Goal: Information Seeking & Learning: Learn about a topic

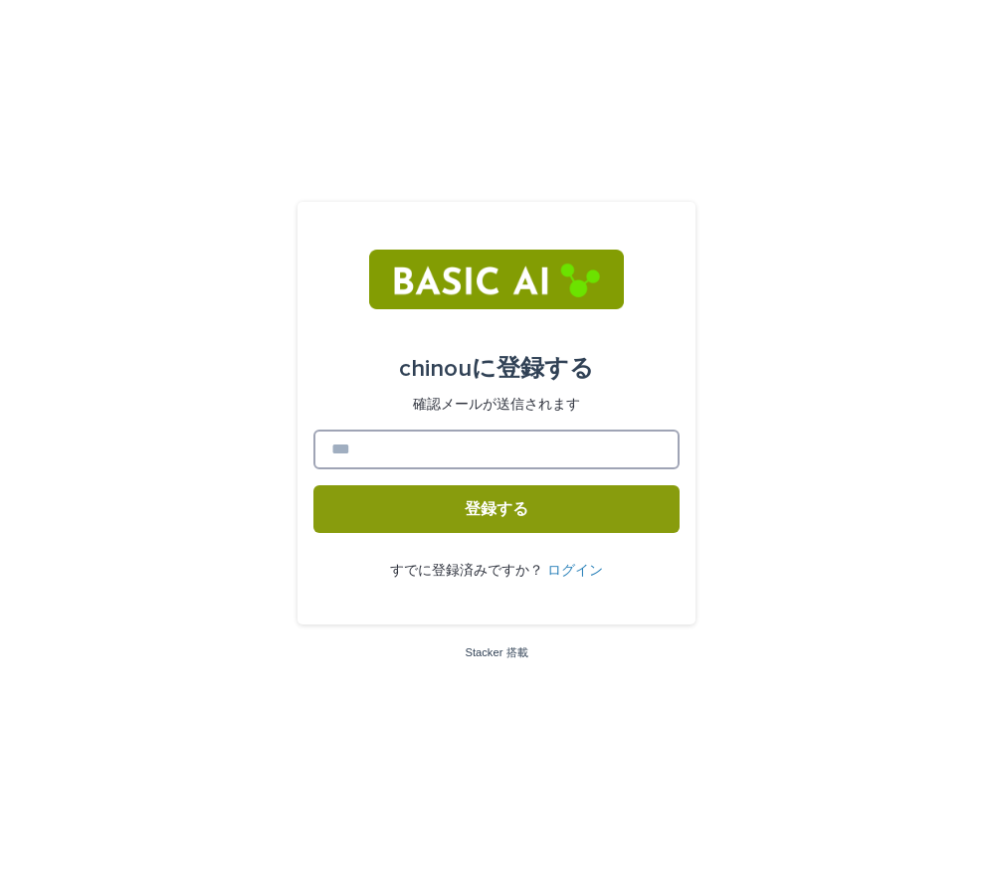
click at [445, 456] on input at bounding box center [496, 450] width 366 height 40
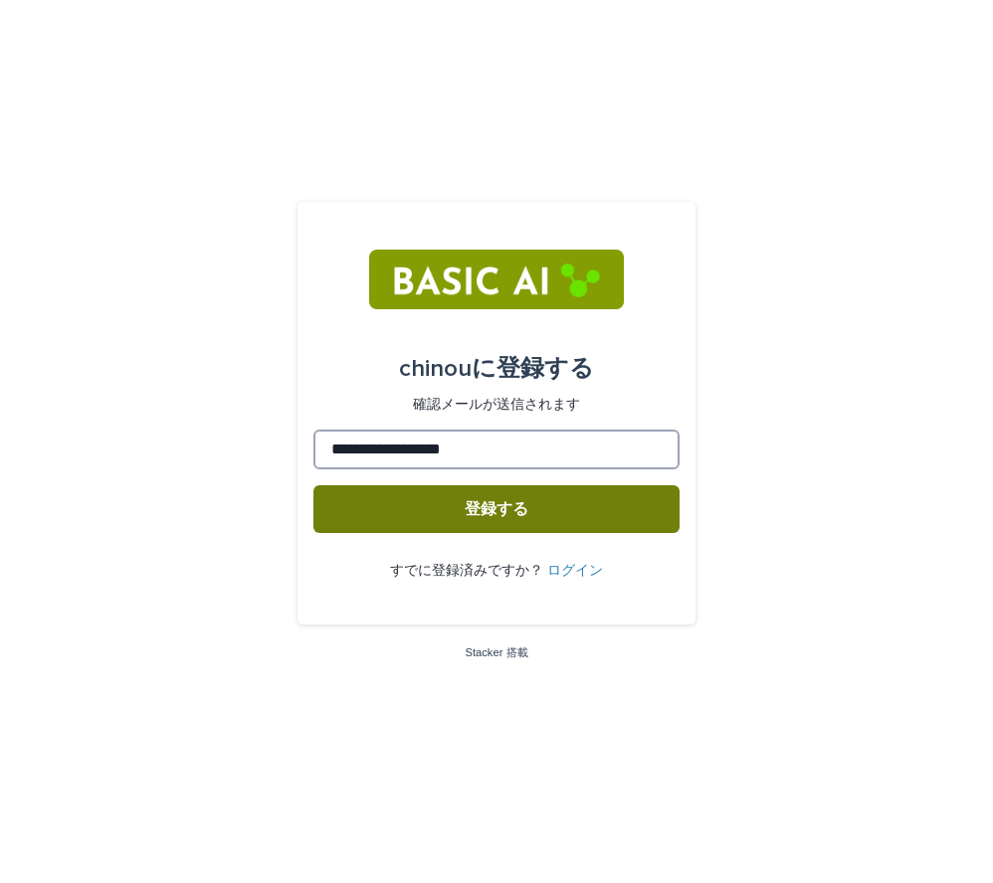
type input "**********"
click at [541, 502] on button "登録する" at bounding box center [496, 509] width 366 height 48
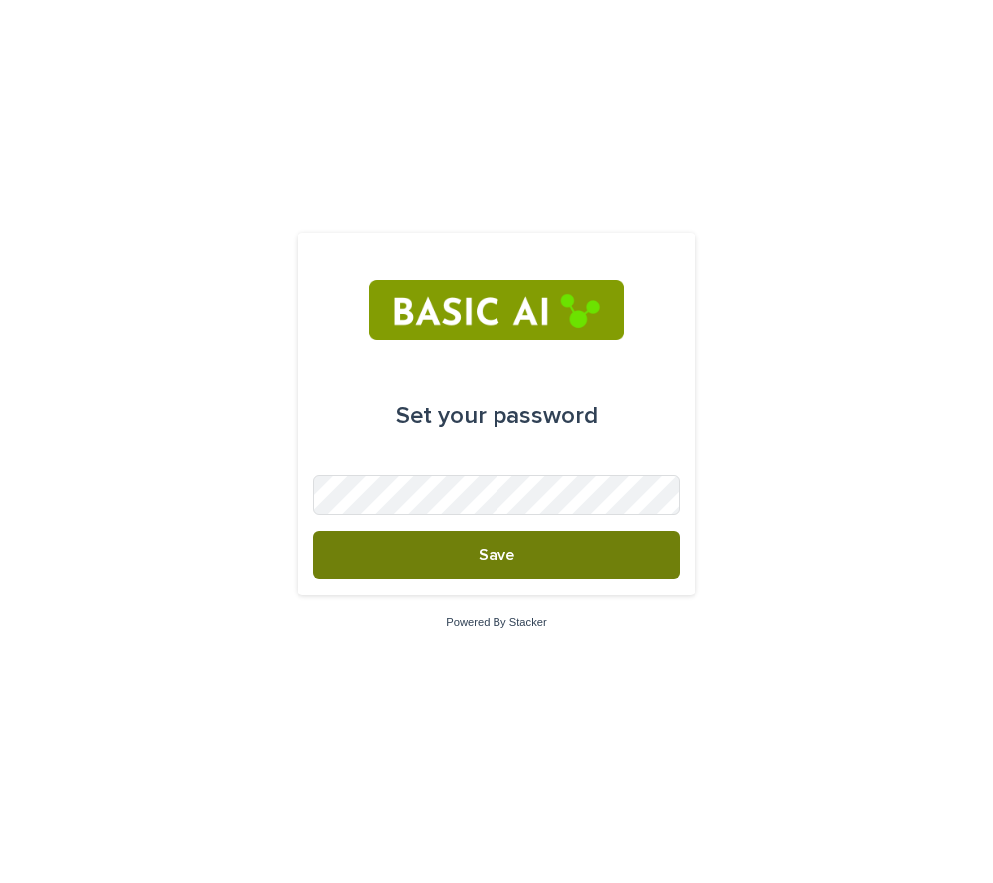
click at [474, 551] on button "Save" at bounding box center [496, 555] width 366 height 48
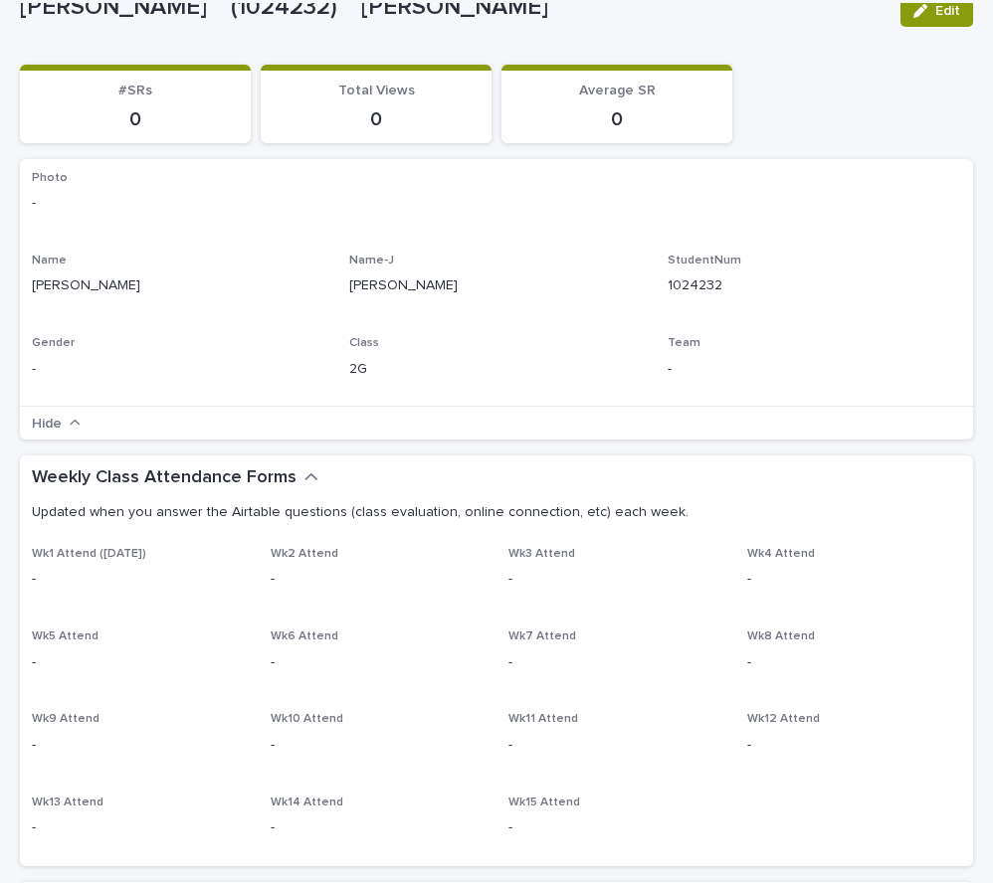
scroll to position [107, 0]
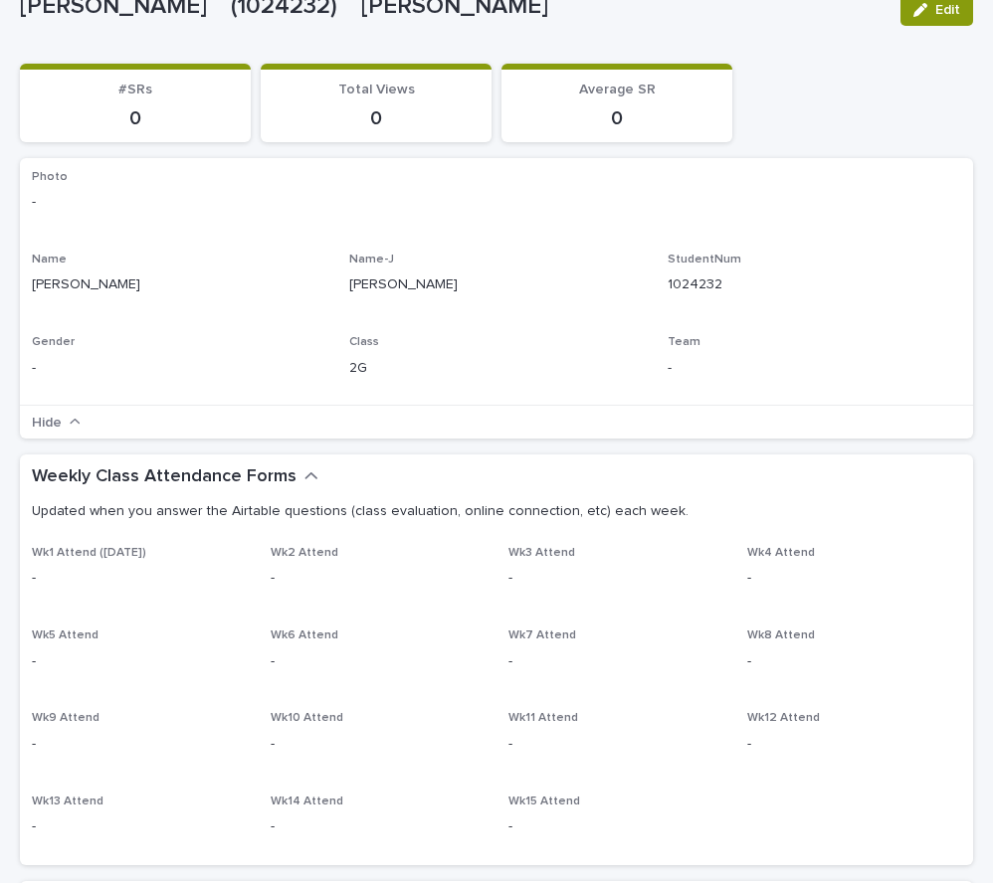
drag, startPoint x: 582, startPoint y: 392, endPoint x: 338, endPoint y: 436, distance: 247.6
click at [338, 436] on div "Hide" at bounding box center [496, 422] width 953 height 34
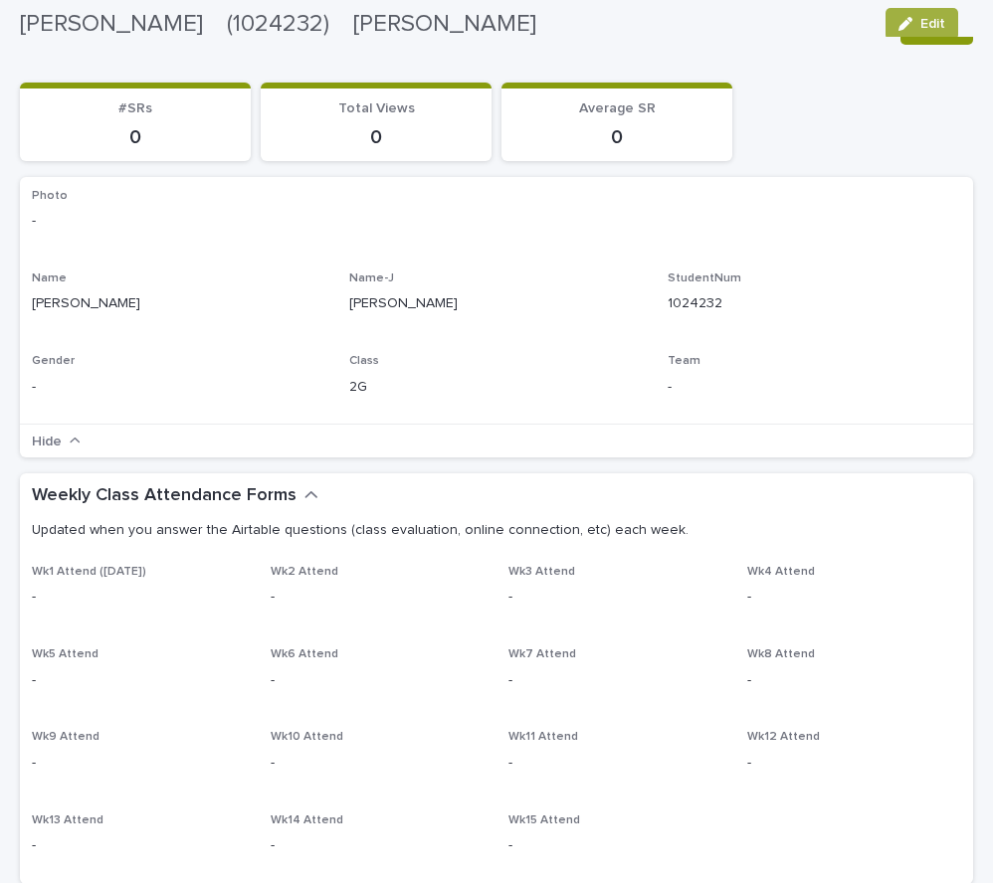
scroll to position [90, 0]
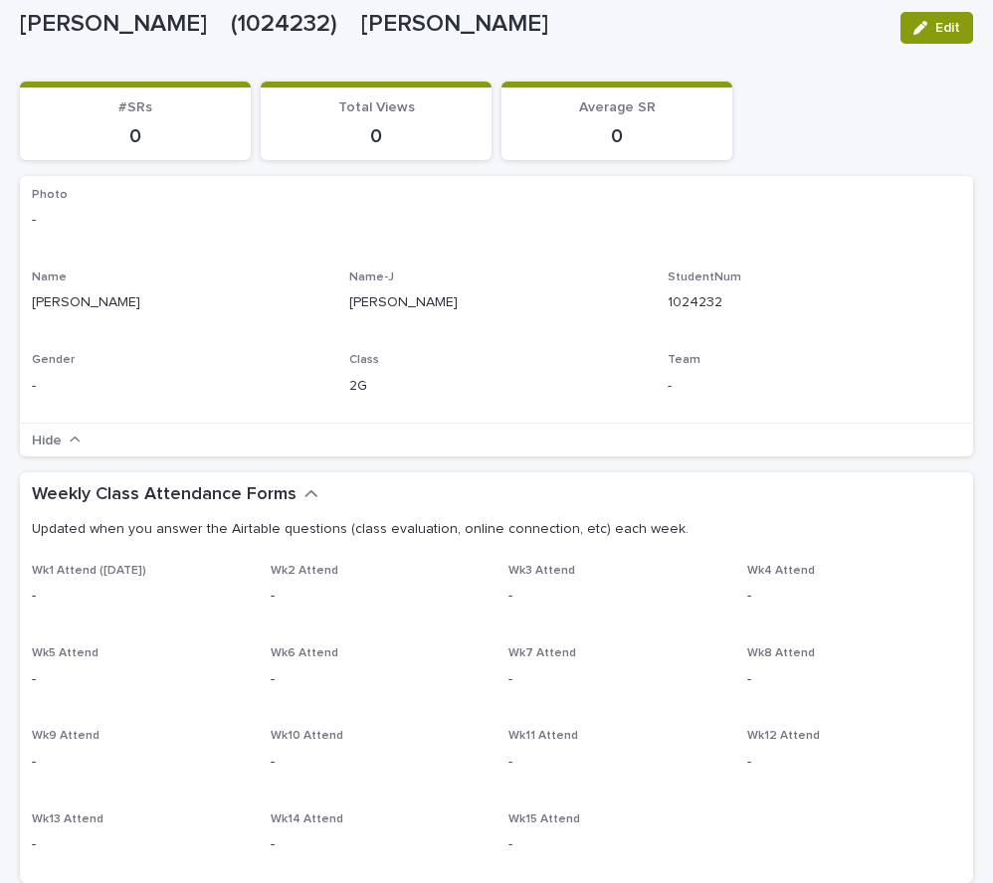
click at [529, 230] on p "-" at bounding box center [496, 220] width 929 height 21
click at [580, 477] on div "Weekly Class Attendance Forms Updated when you answer the Airtable questions (c…" at bounding box center [496, 519] width 953 height 92
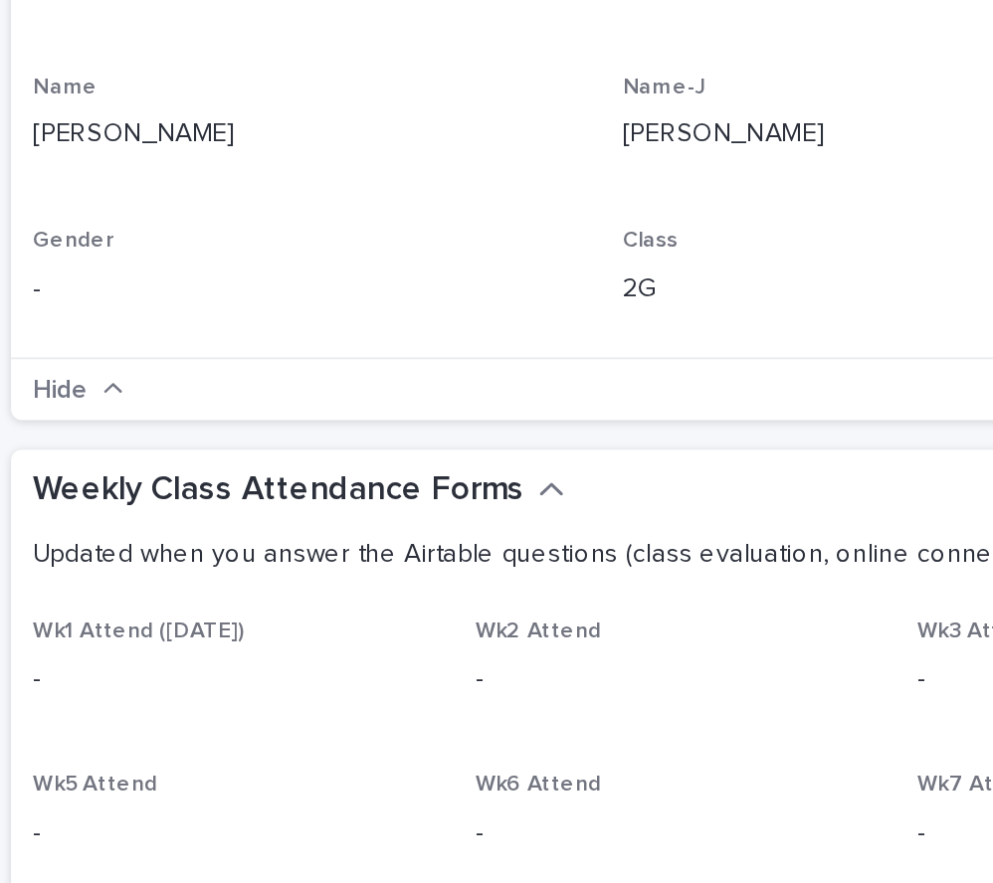
scroll to position [0, 0]
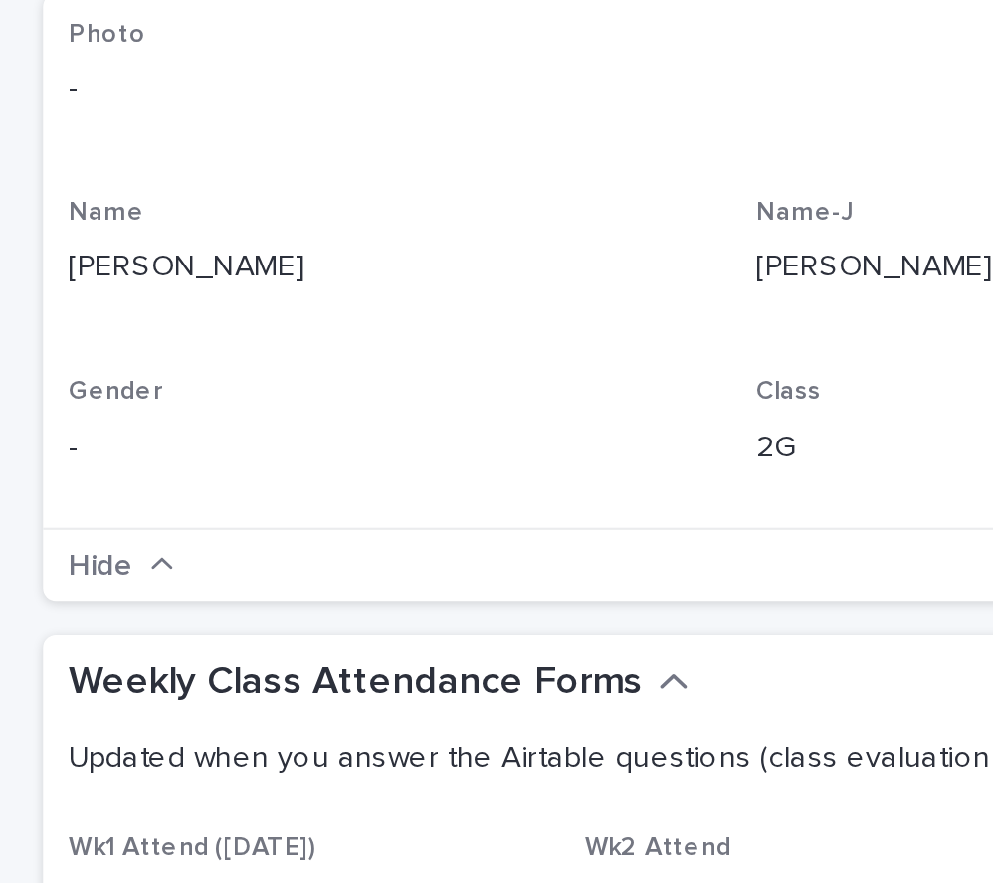
click at [224, 441] on div "Photo - Name ONO Natsu Name-J 大野　夏 StudentNum 1024232 Gender - Class 2G Team -" at bounding box center [496, 390] width 929 height 225
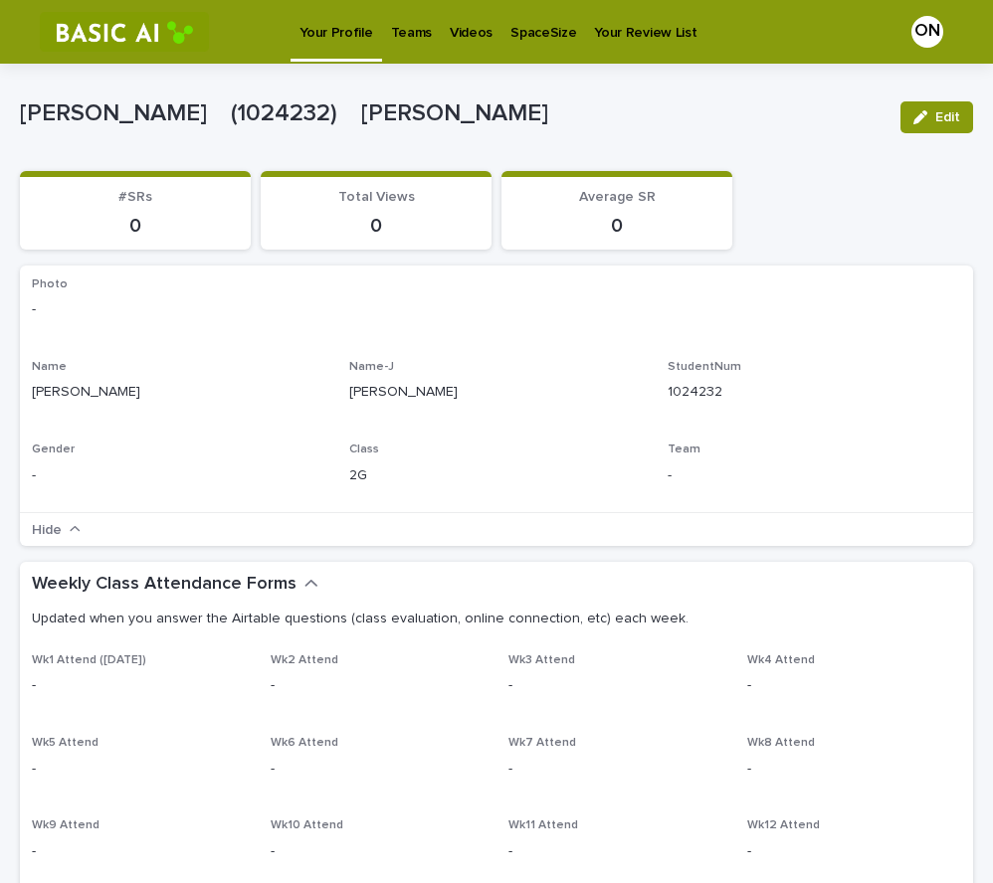
click at [454, 423] on div "Photo - Name ONO Natsu Name-J 大野　夏 StudentNum 1024232 Gender - Class 2G Team -" at bounding box center [496, 390] width 929 height 225
click at [913, 115] on icon "button" at bounding box center [920, 117] width 14 height 14
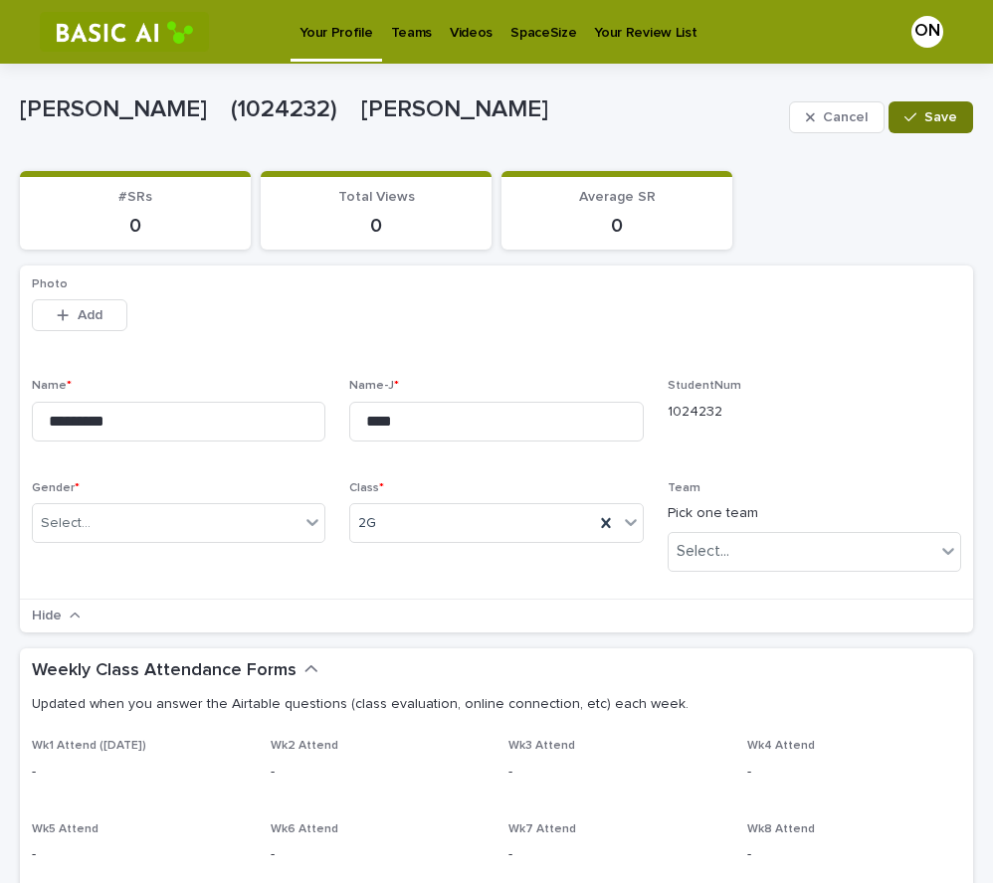
click at [913, 127] on button "Save" at bounding box center [930, 117] width 85 height 32
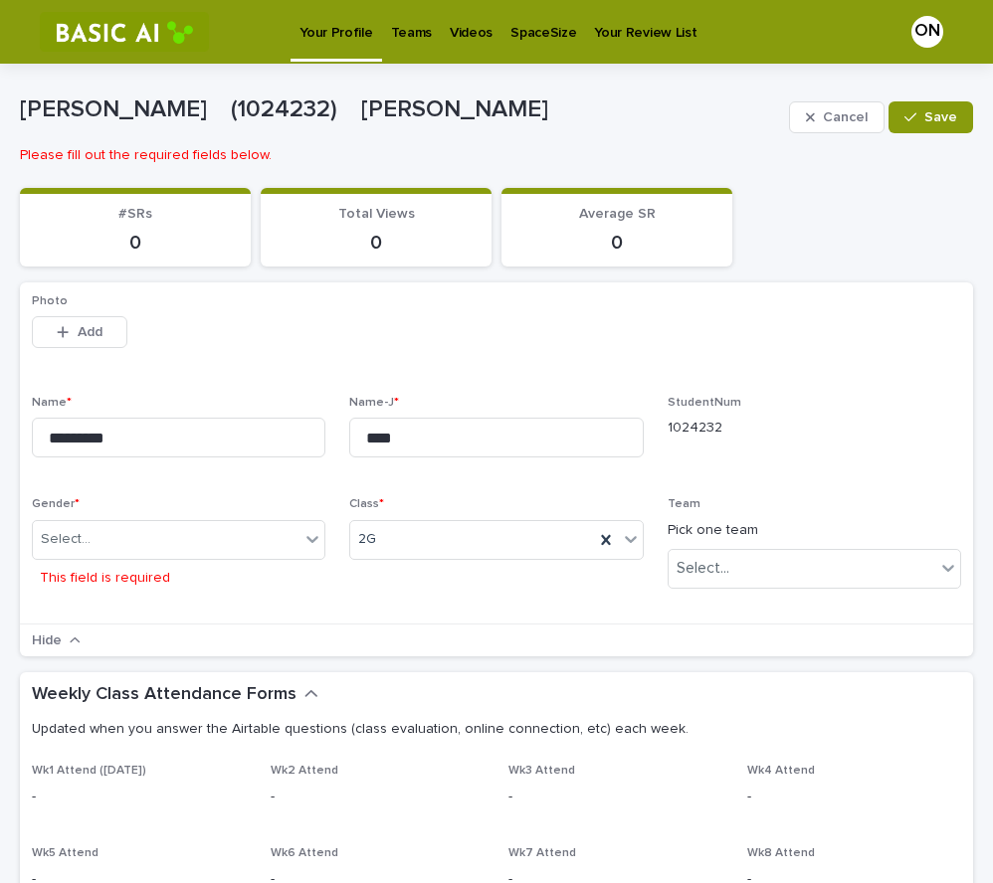
click at [632, 49] on link "Your Review List" at bounding box center [645, 31] width 120 height 62
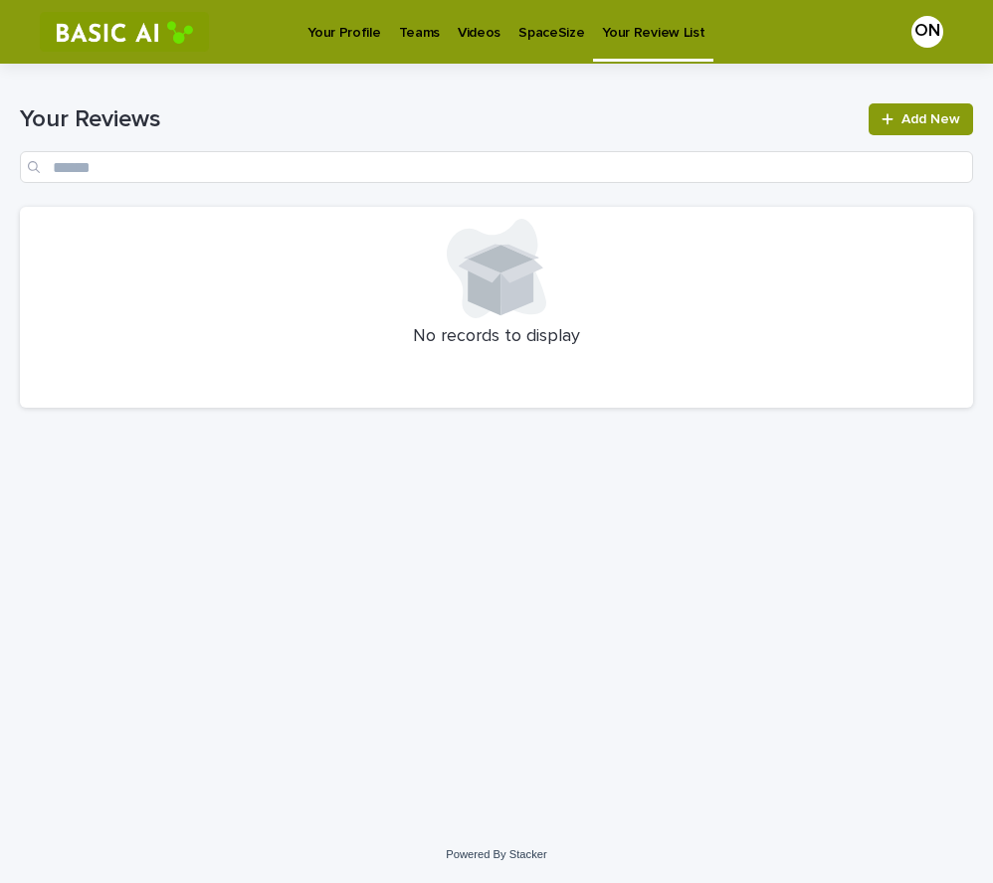
click at [332, 31] on p "Your Profile" at bounding box center [343, 21] width 73 height 42
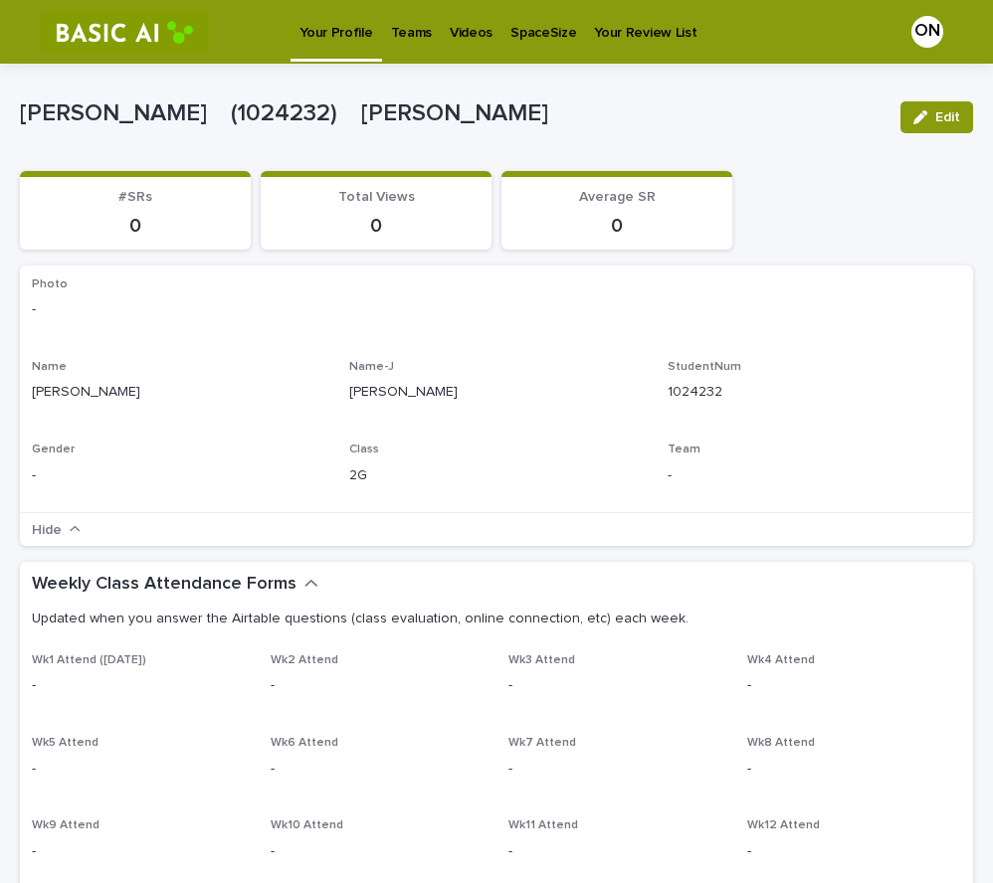
click at [504, 462] on div "2G" at bounding box center [495, 474] width 293 height 25
click at [935, 117] on span "Edit" at bounding box center [947, 117] width 25 height 14
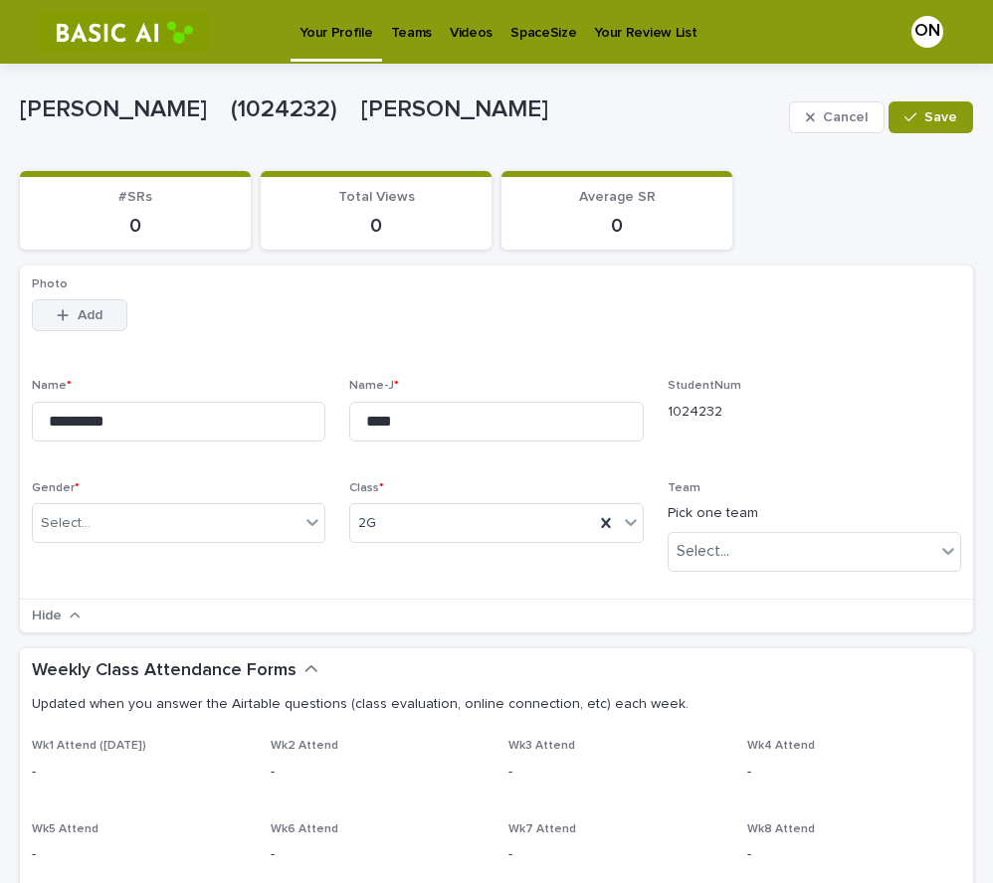
click at [61, 325] on button "Add" at bounding box center [80, 315] width 96 height 32
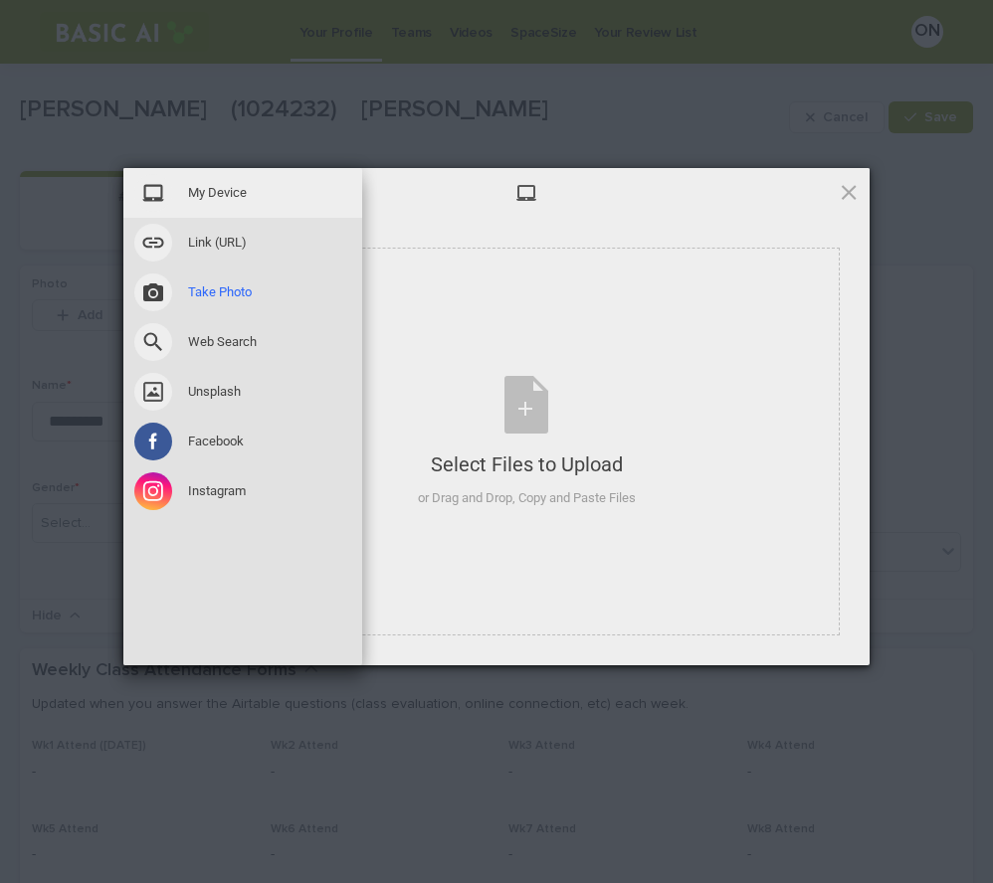
click at [167, 287] on span at bounding box center [153, 293] width 38 height 38
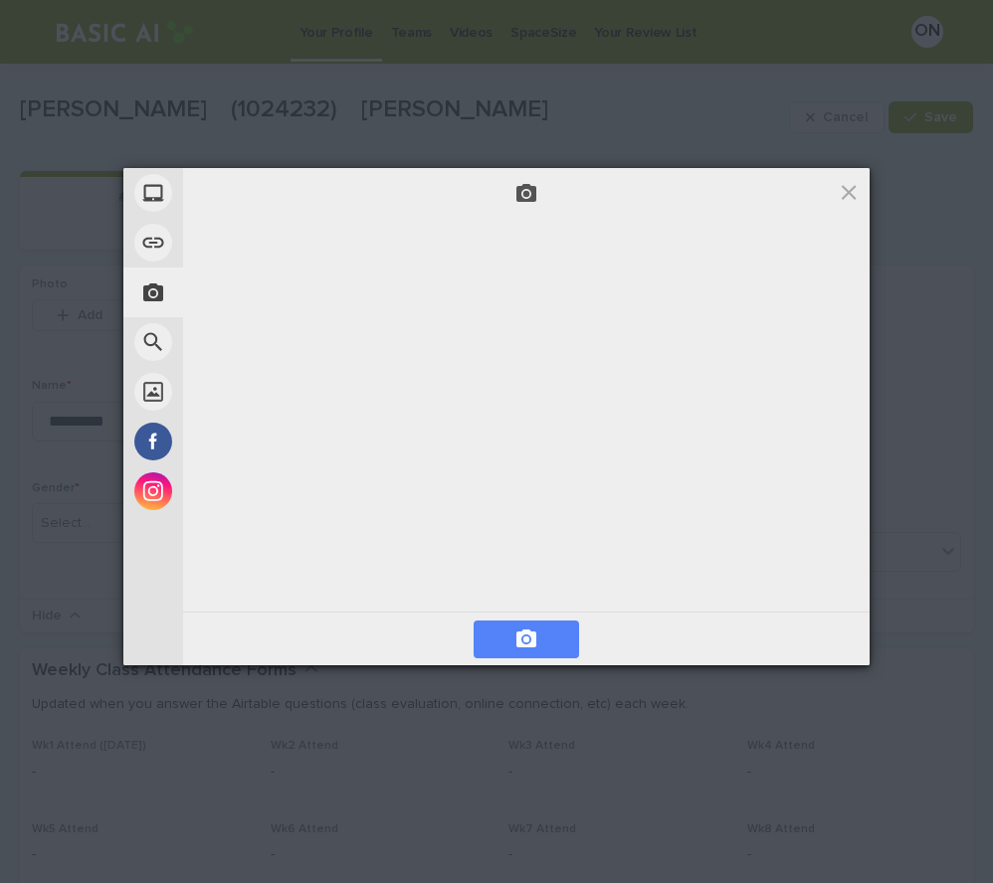
click at [545, 634] on span at bounding box center [526, 640] width 105 height 38
click at [819, 634] on span "Next" at bounding box center [816, 640] width 88 height 38
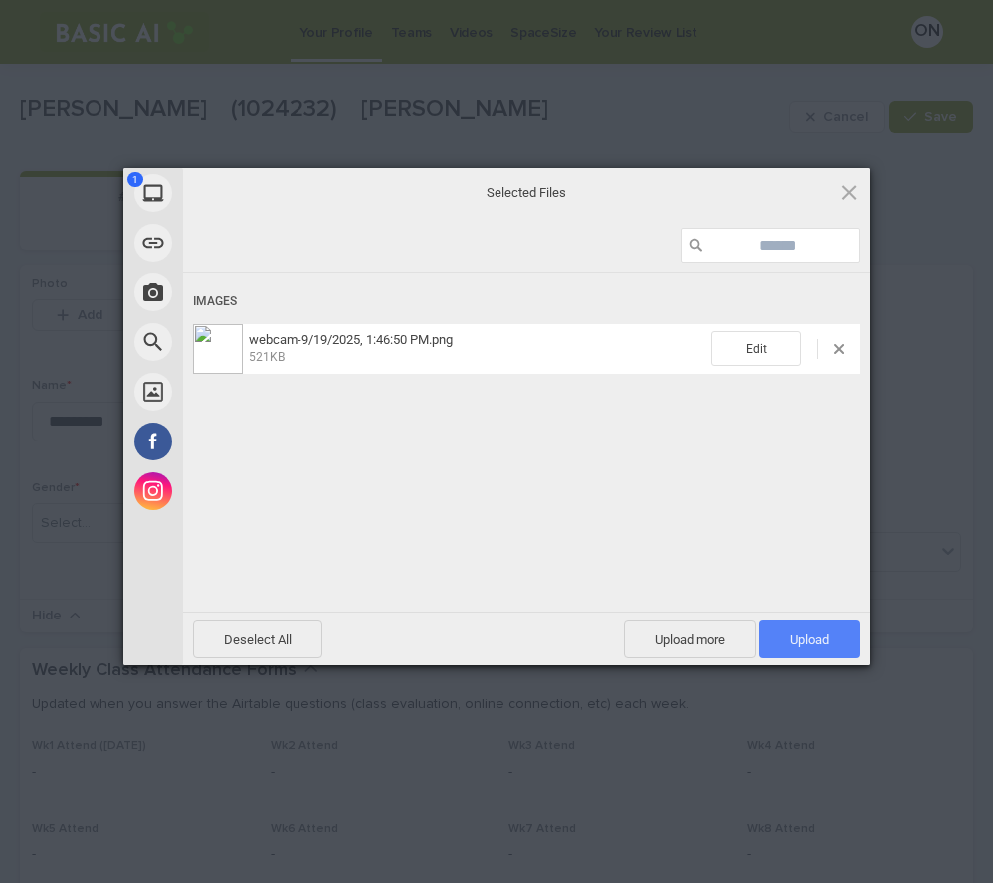
click at [793, 639] on span "Upload 1" at bounding box center [809, 640] width 39 height 15
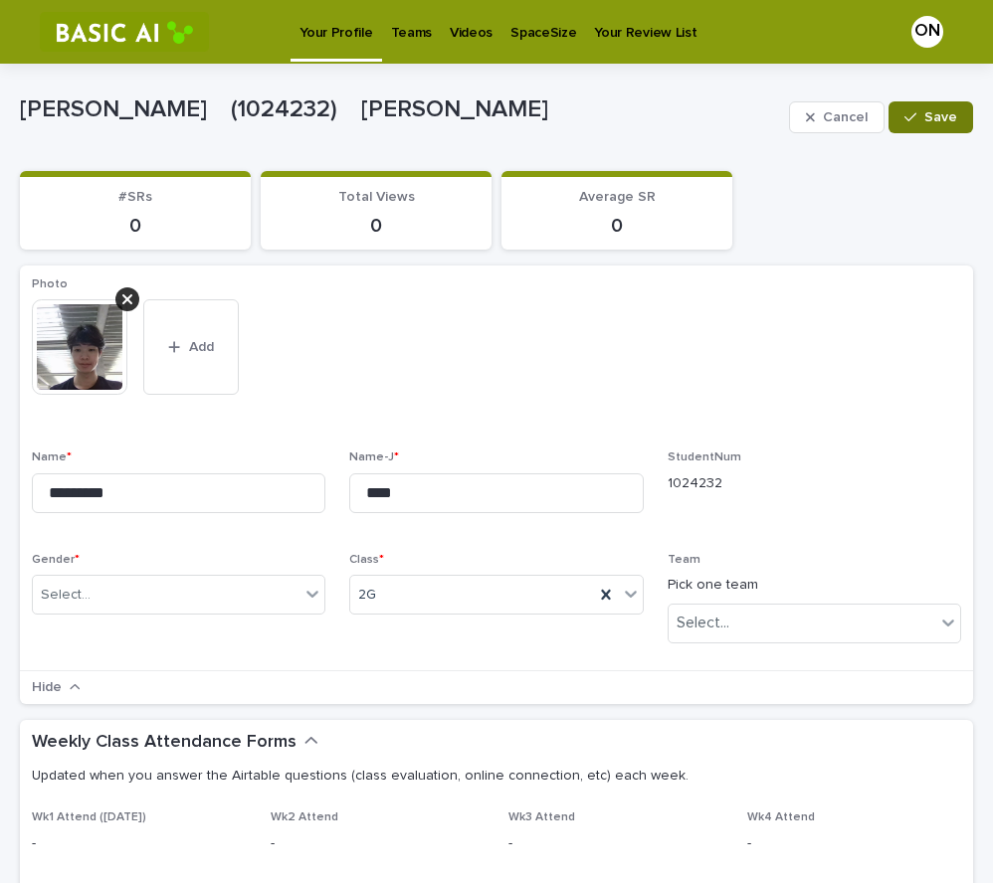
click at [941, 111] on span "Save" at bounding box center [940, 117] width 33 height 14
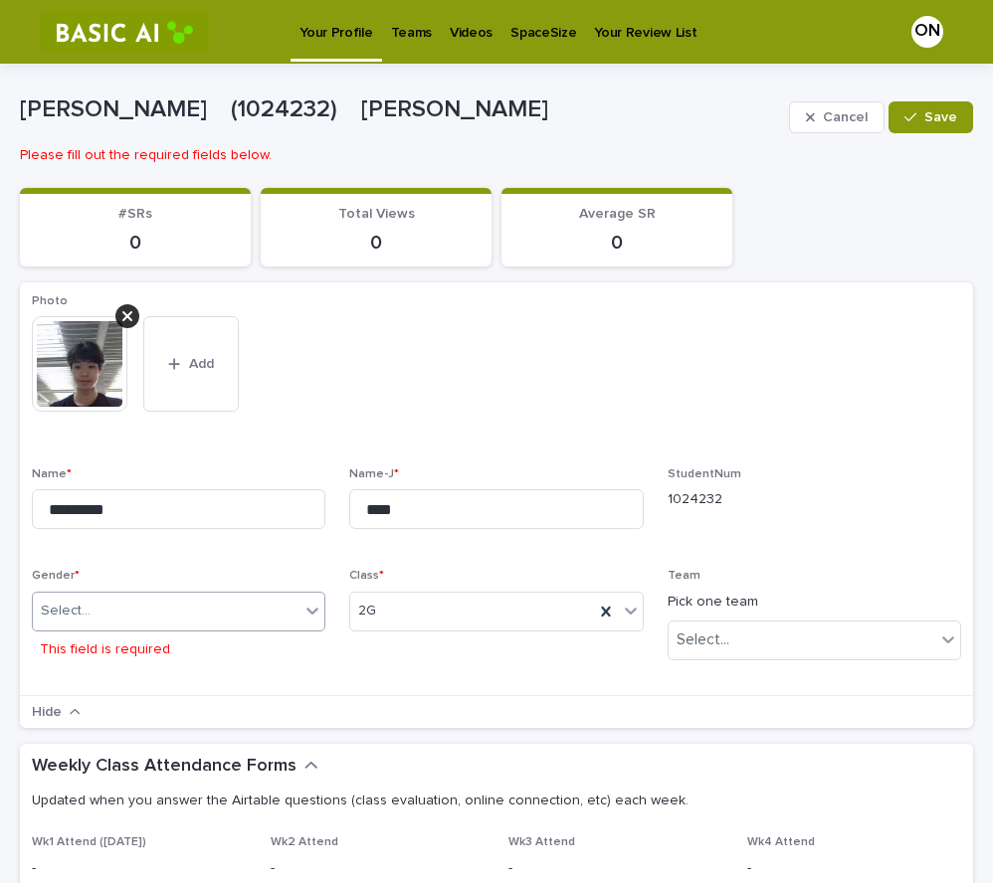
click at [302, 617] on icon at bounding box center [312, 611] width 20 height 20
click at [152, 648] on div "M" at bounding box center [176, 650] width 287 height 35
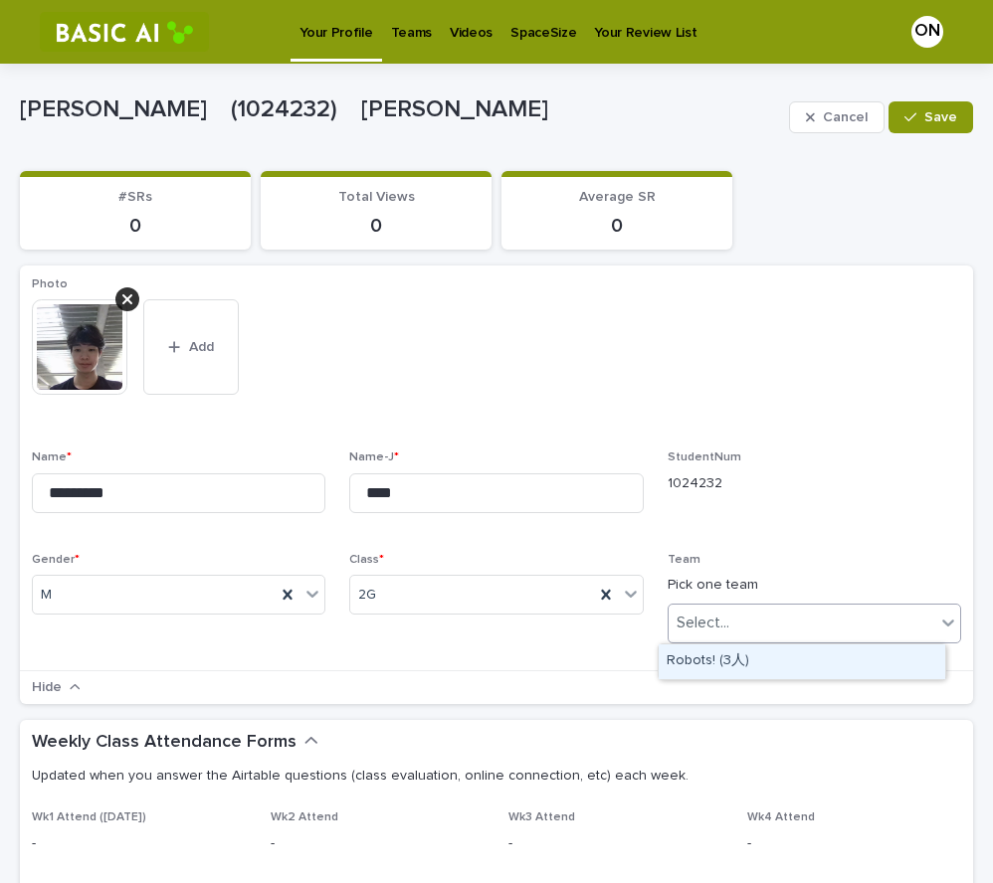
click at [805, 619] on div "Select..." at bounding box center [802, 623] width 267 height 33
click at [776, 556] on p "Team" at bounding box center [814, 560] width 293 height 14
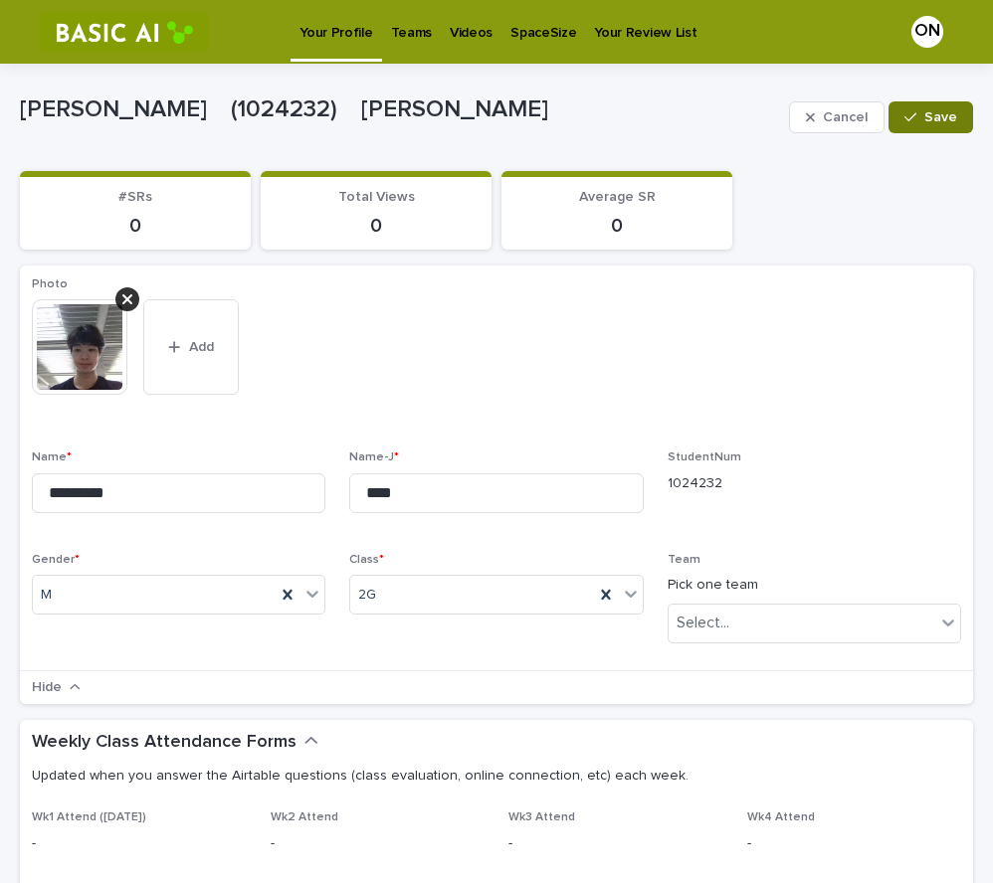
click at [938, 111] on span "Save" at bounding box center [940, 117] width 33 height 14
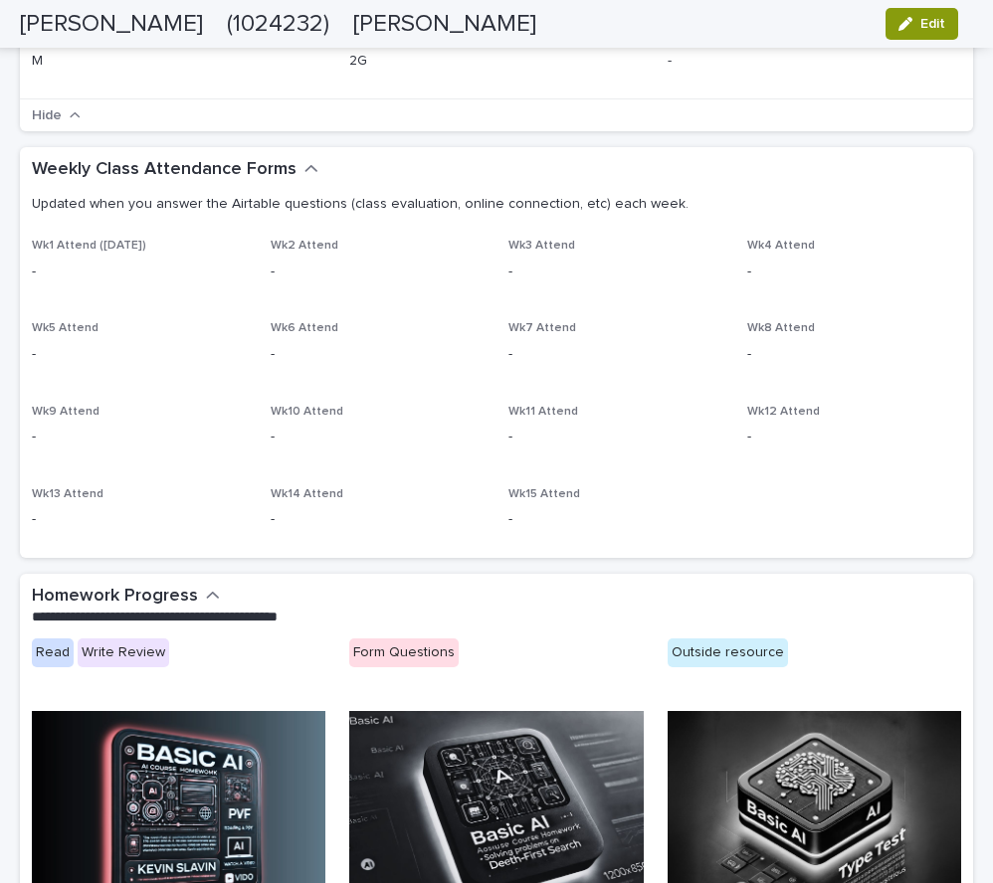
scroll to position [464, 0]
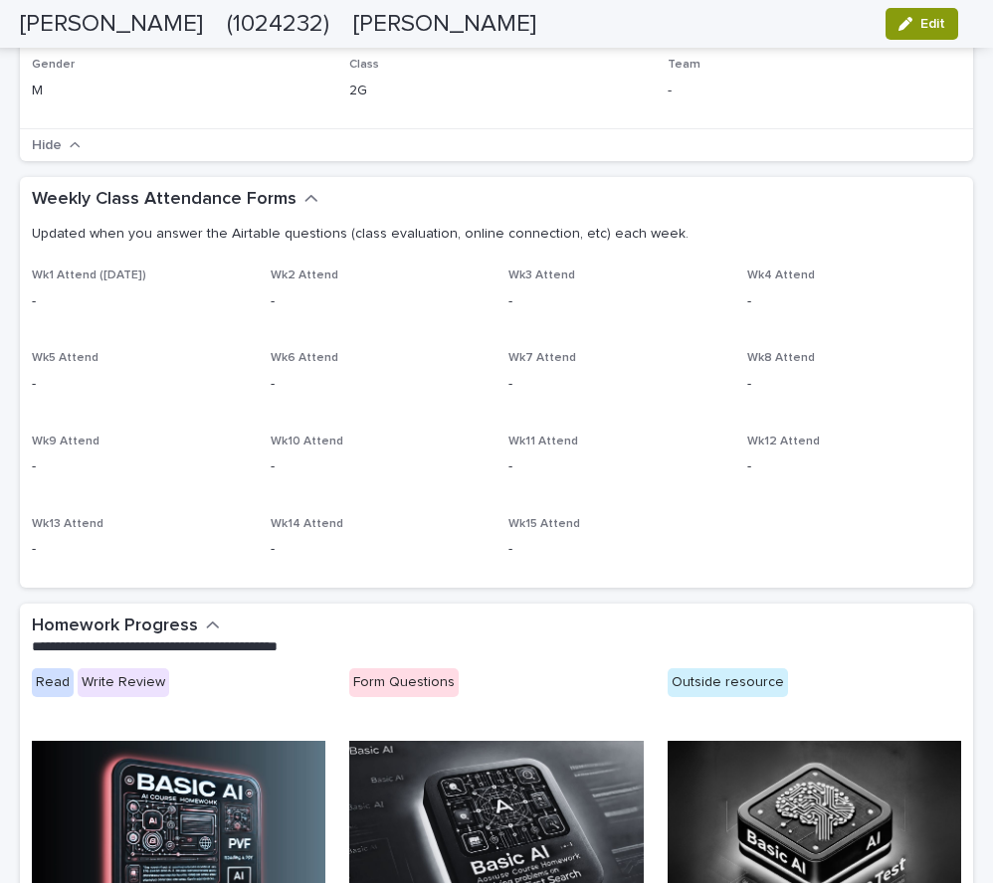
click at [91, 292] on p "-" at bounding box center [139, 301] width 215 height 21
click at [48, 304] on p "-" at bounding box center [139, 301] width 215 height 21
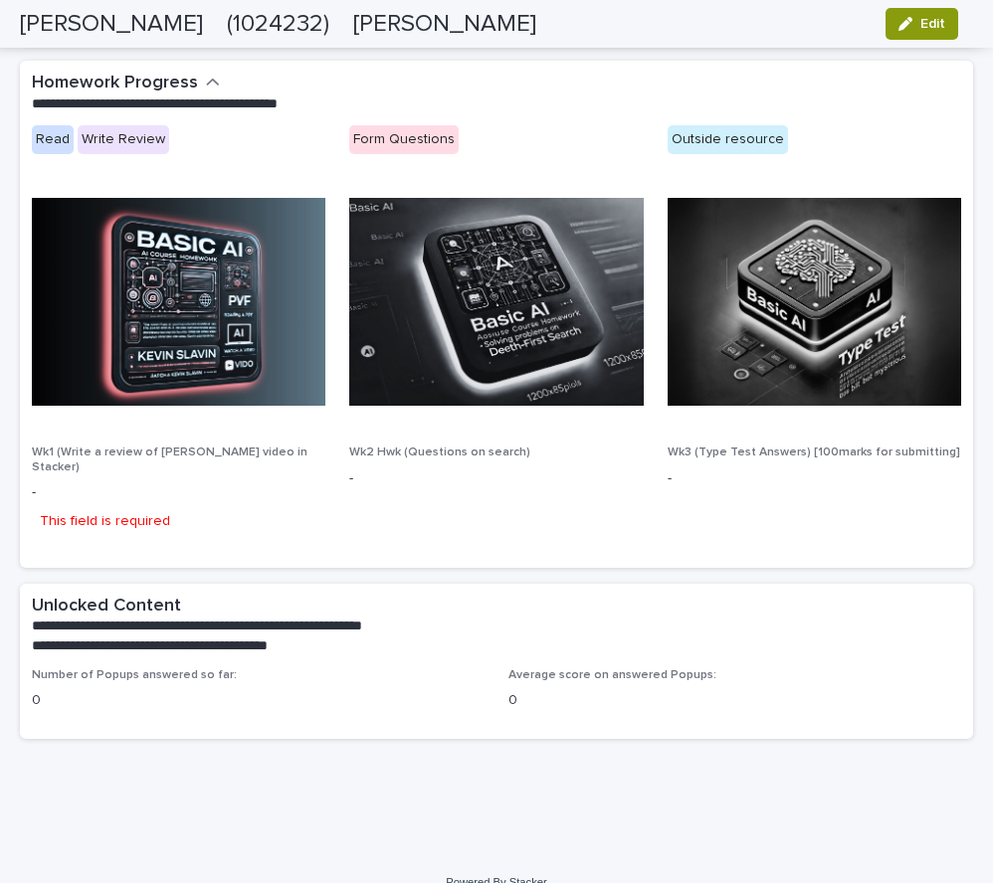
scroll to position [1006, 0]
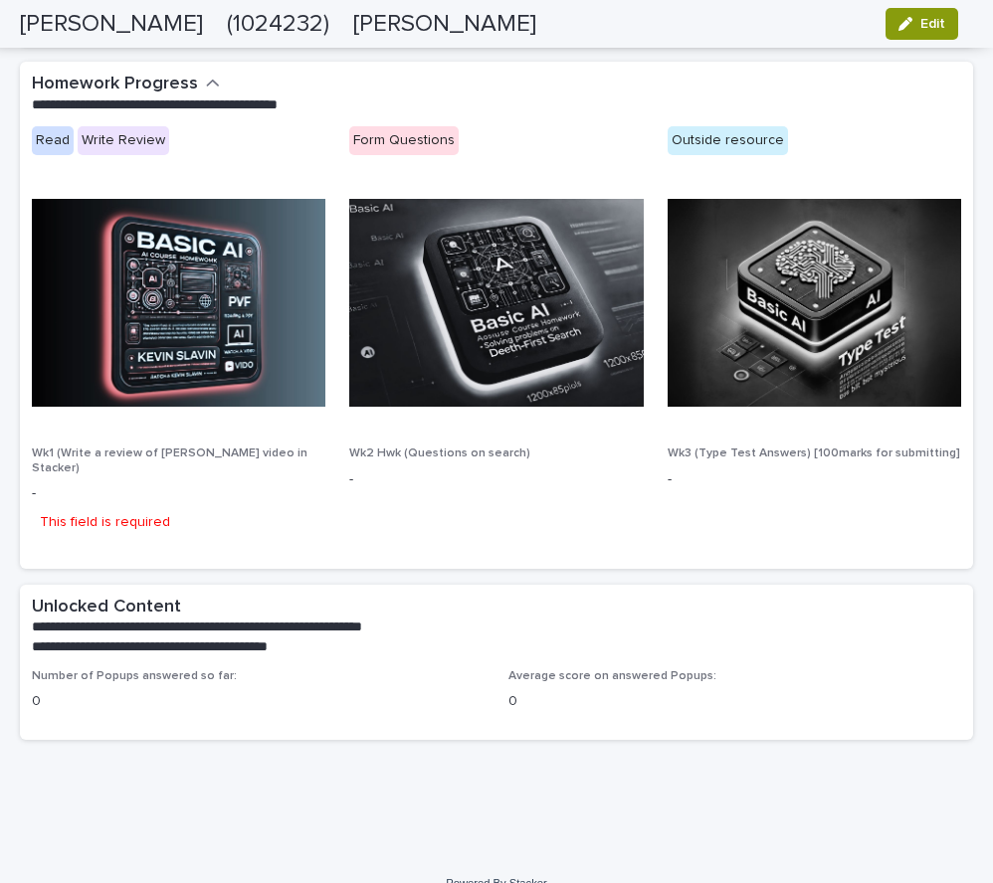
click at [141, 278] on img at bounding box center [178, 303] width 293 height 208
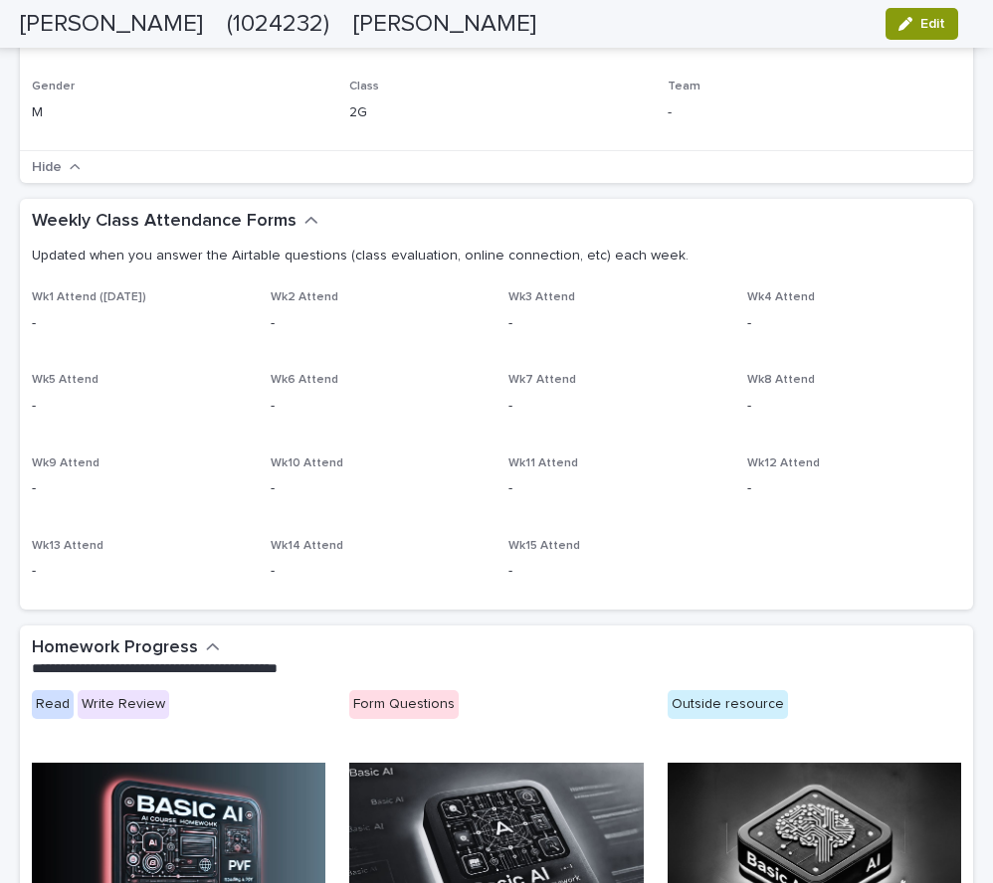
scroll to position [0, 0]
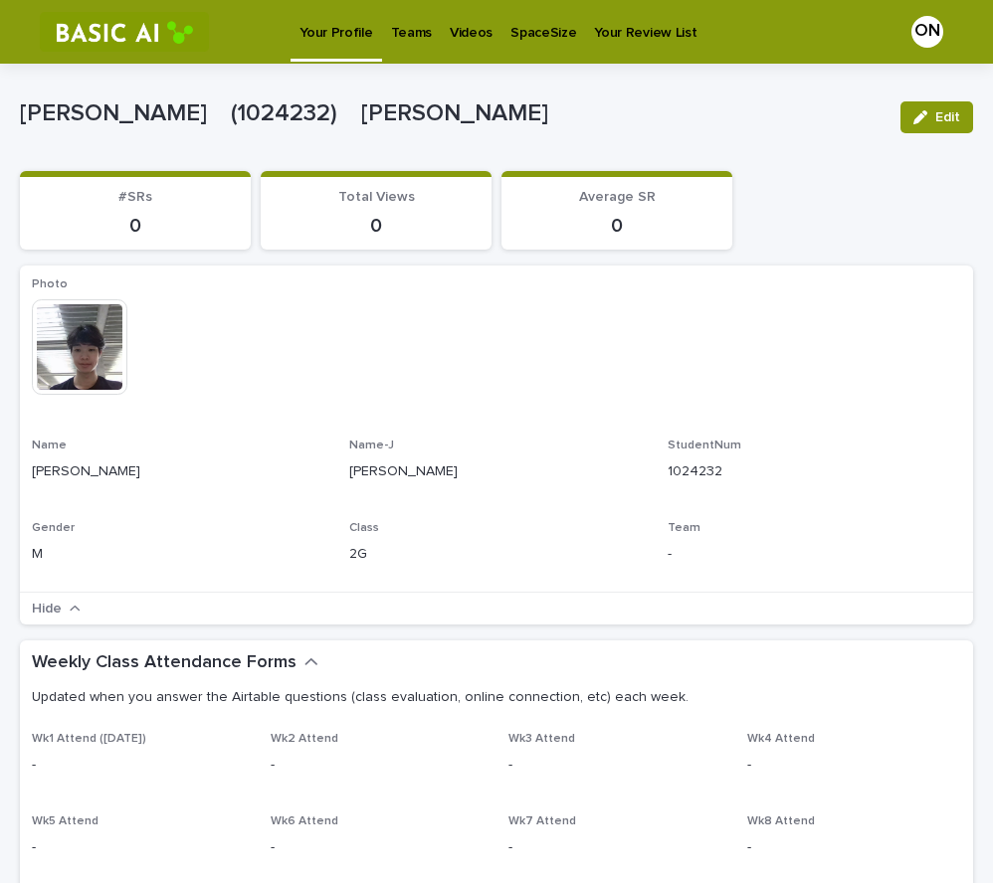
click at [455, 33] on p "Videos" at bounding box center [471, 21] width 43 height 42
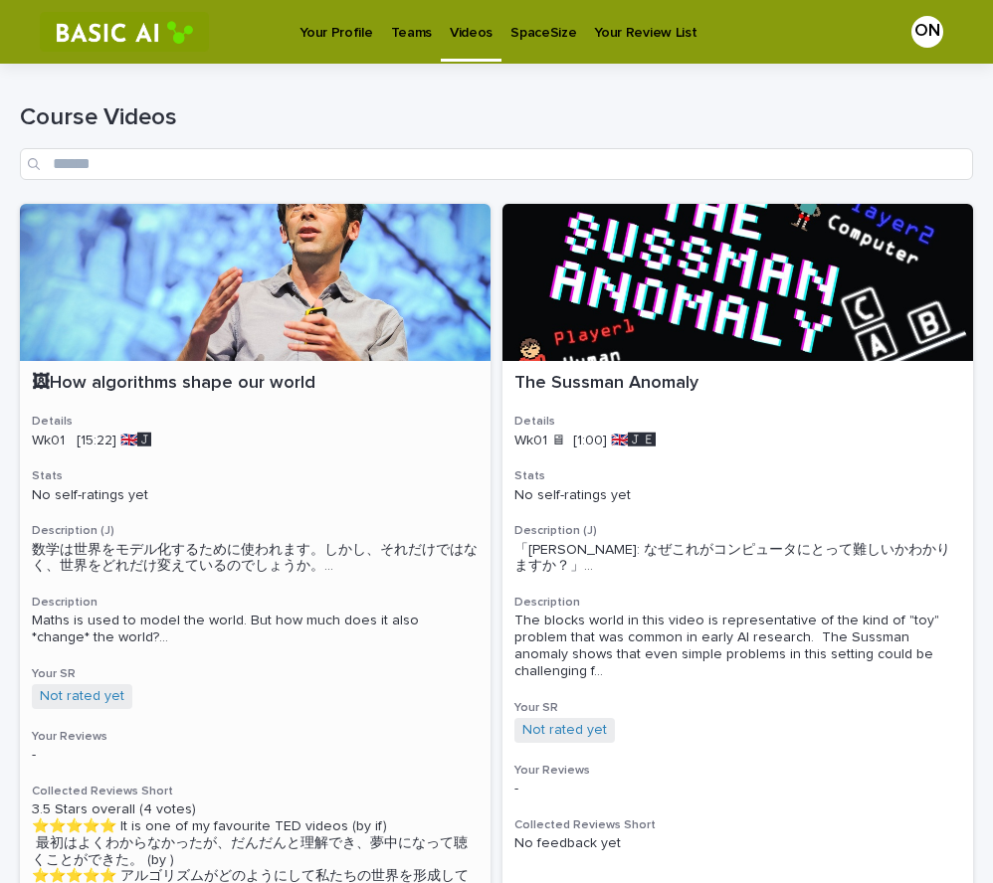
click at [324, 487] on p "No self-ratings yet" at bounding box center [255, 495] width 447 height 17
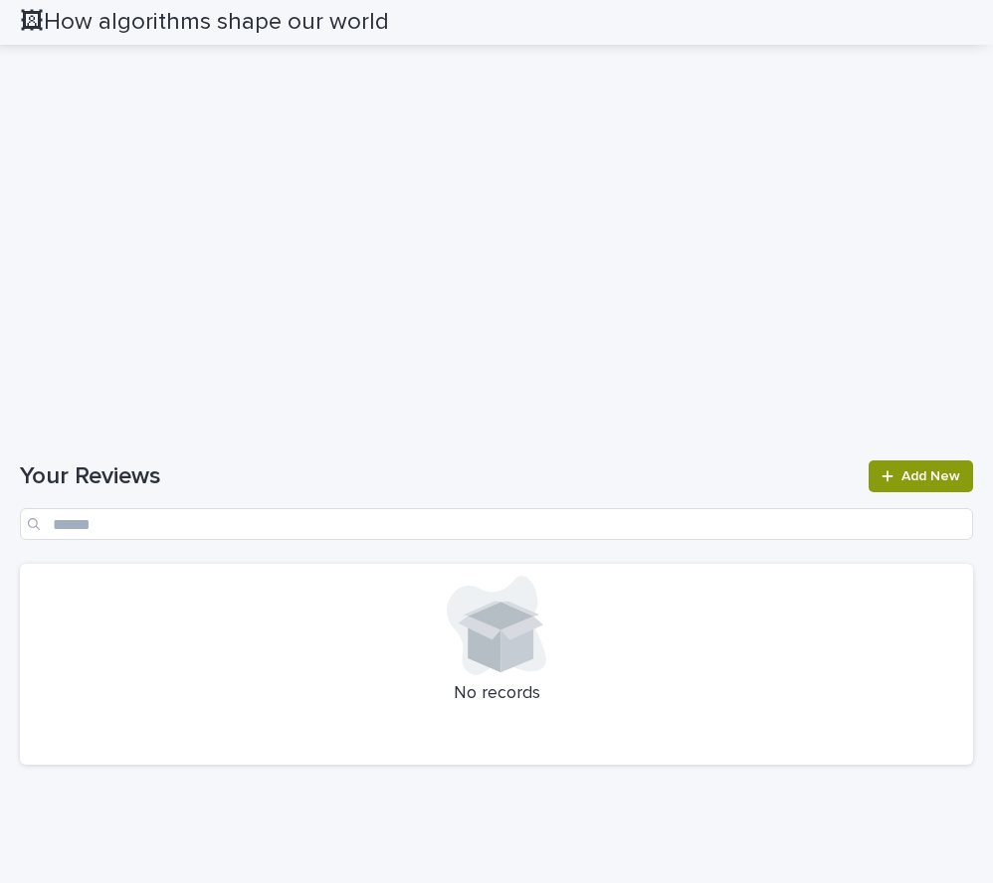
scroll to position [1618, 0]
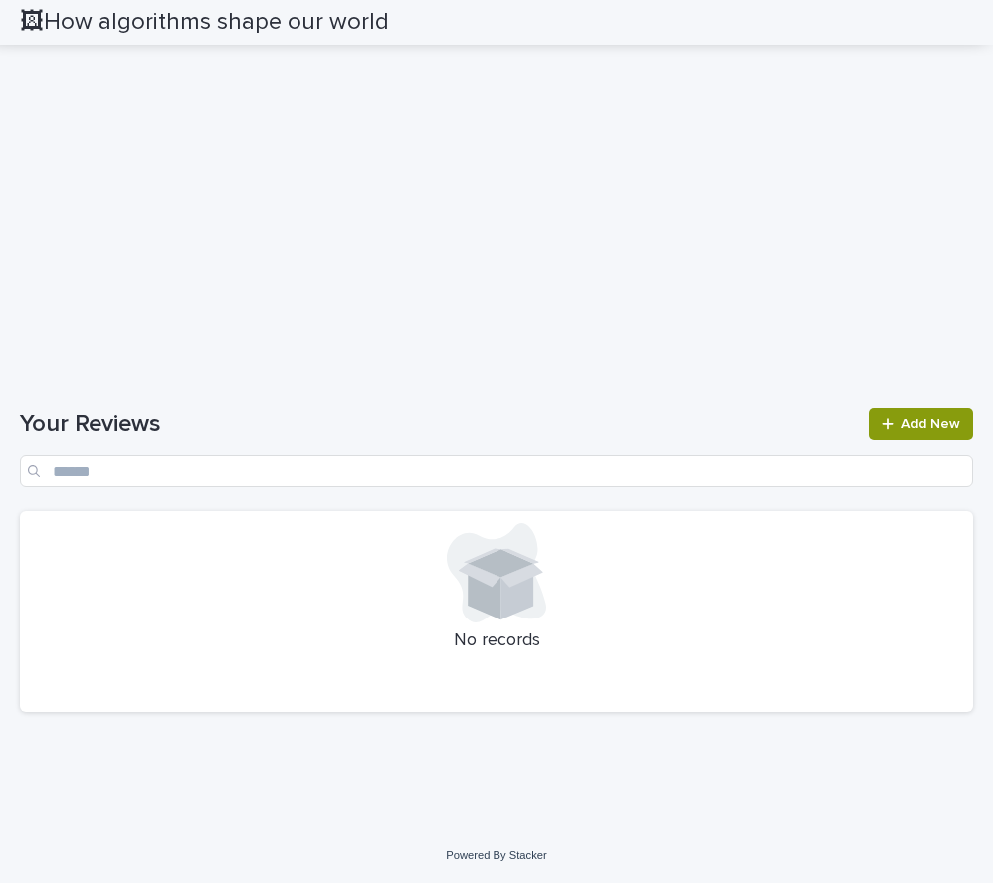
click at [504, 594] on icon at bounding box center [516, 592] width 33 height 57
click at [553, 640] on p "No records" at bounding box center [496, 642] width 929 height 22
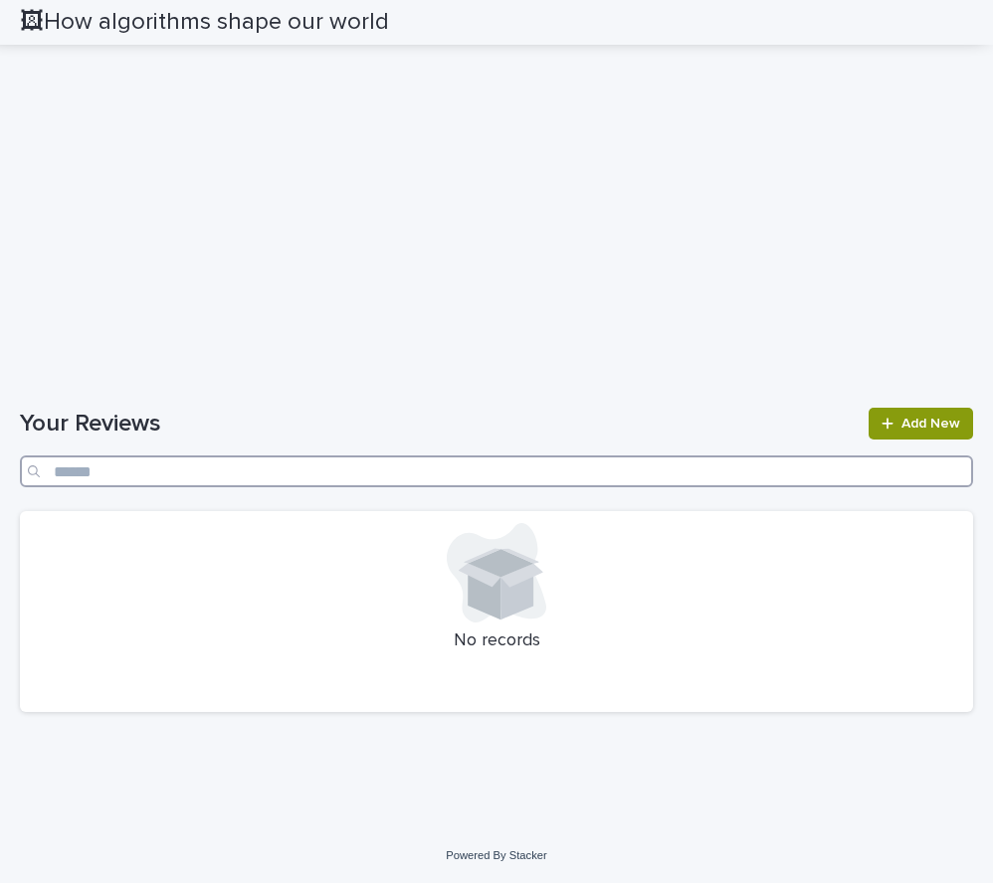
click at [362, 474] on input "Search" at bounding box center [496, 472] width 953 height 32
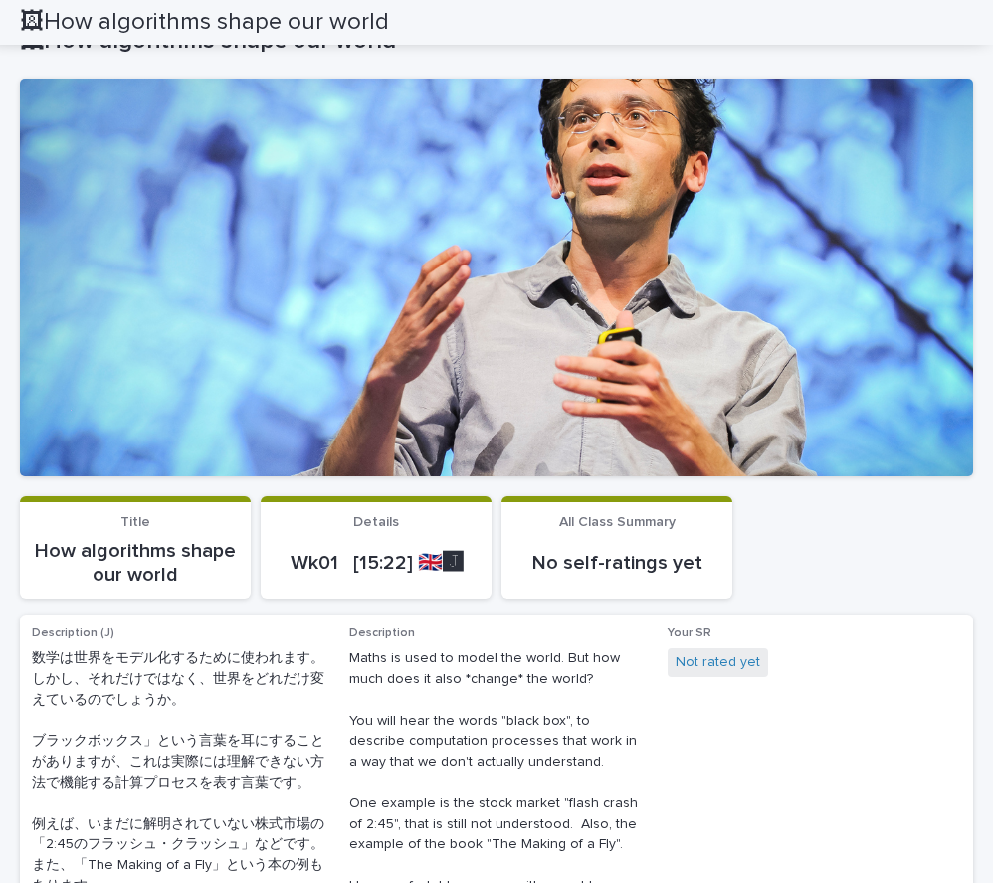
scroll to position [0, 0]
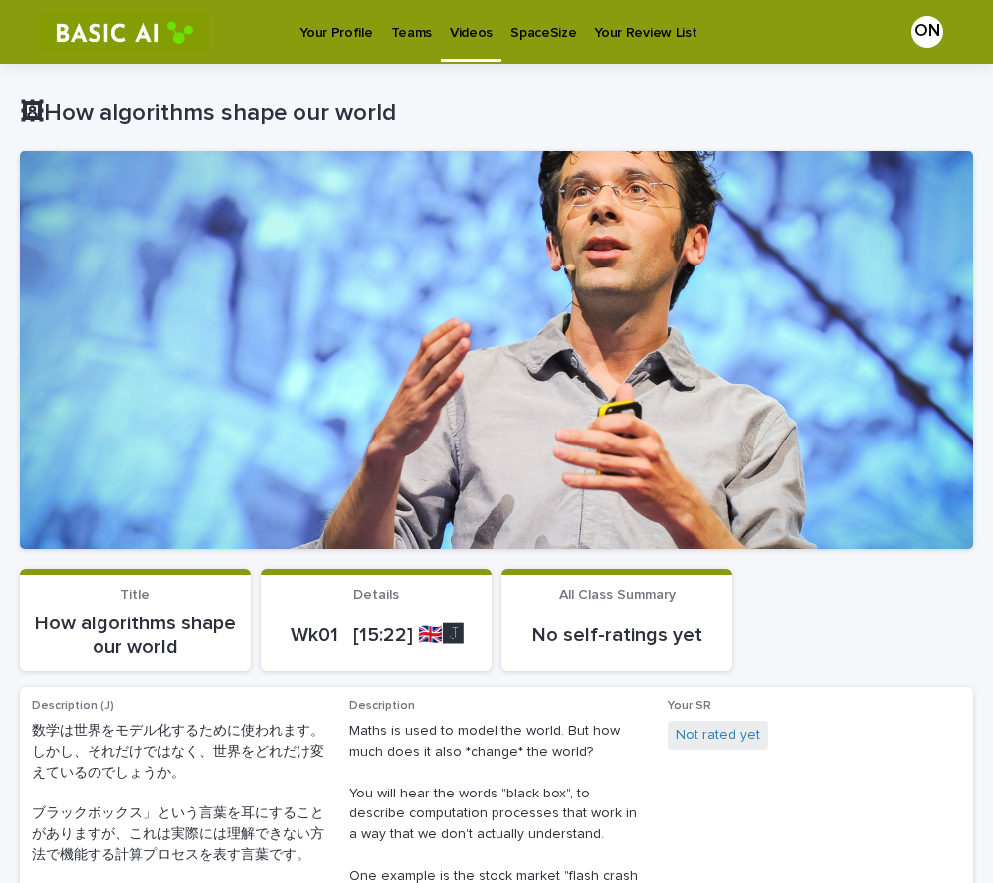
click at [526, 30] on p "SpaceSize" at bounding box center [543, 21] width 66 height 42
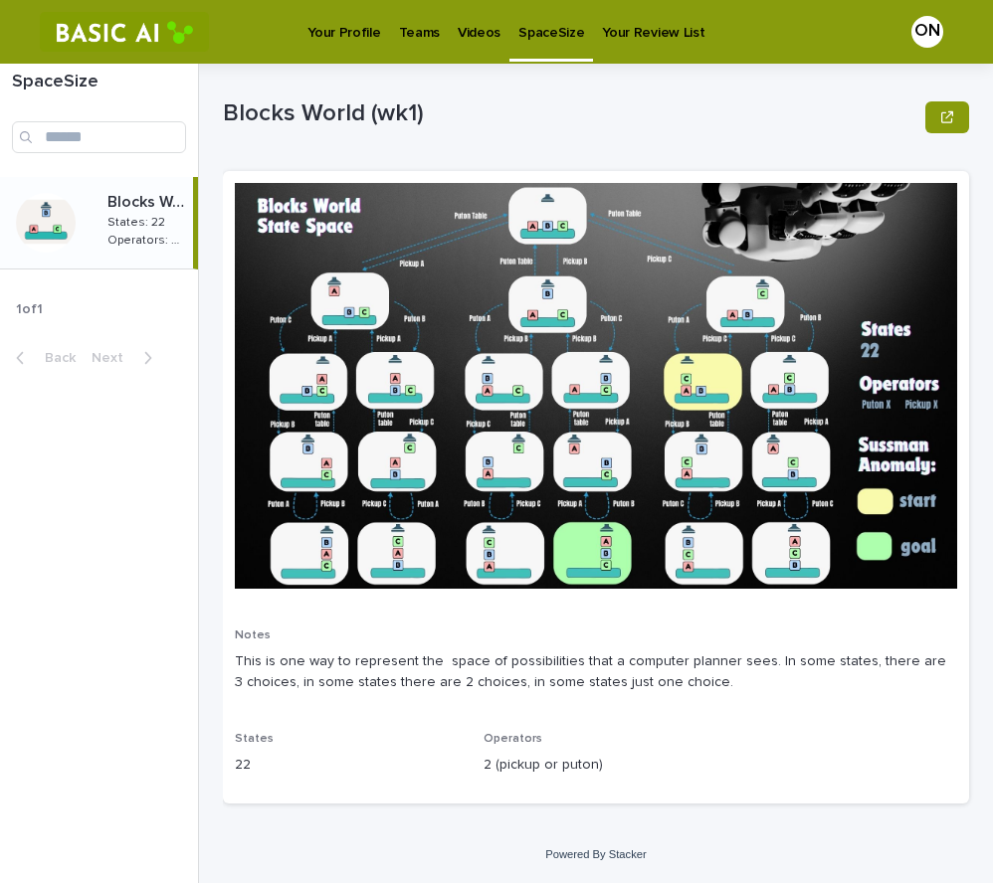
click at [632, 14] on p "Your Review List" at bounding box center [653, 21] width 102 height 42
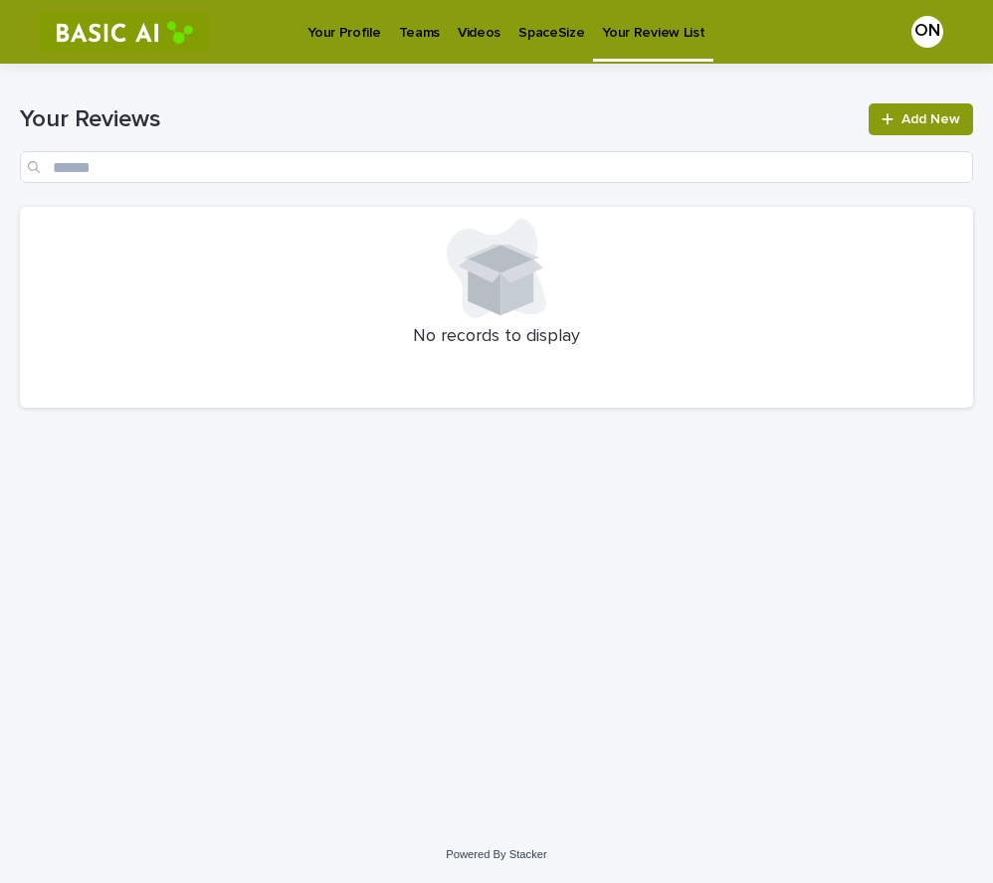
click at [428, 35] on p "Teams" at bounding box center [419, 21] width 41 height 42
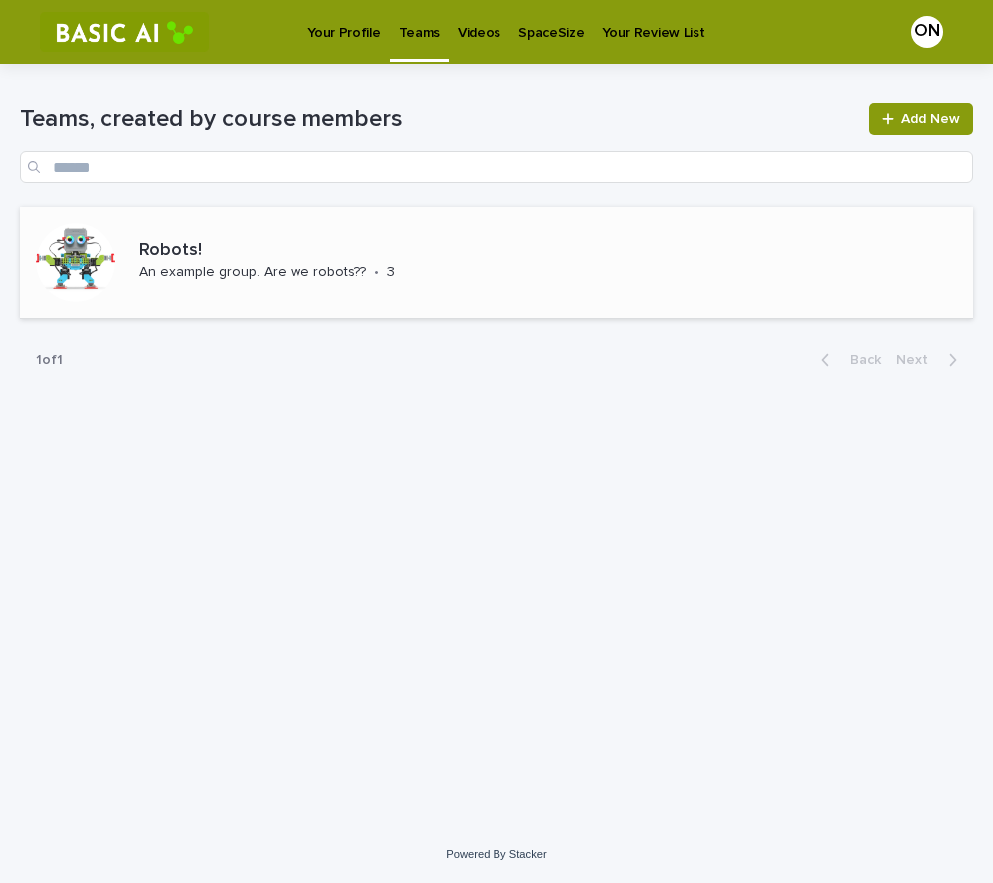
click at [464, 254] on div "Robots! An example group. Are we robots?? • 3" at bounding box center [496, 263] width 953 height 112
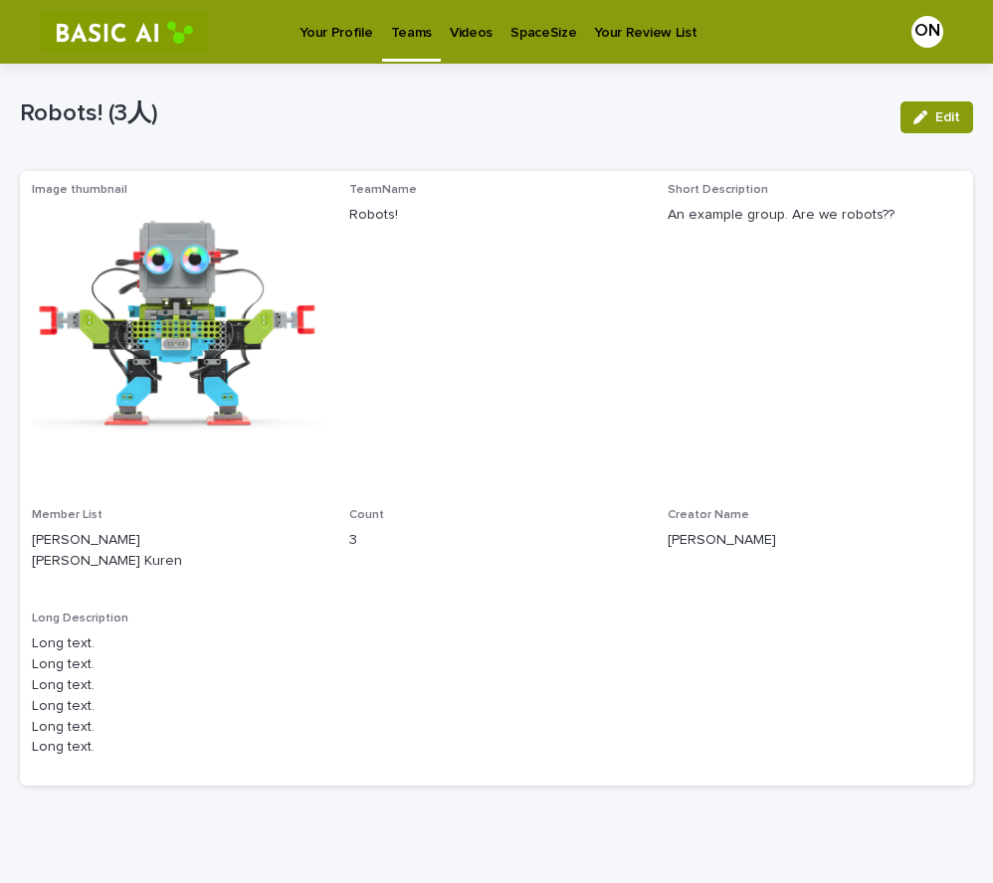
click at [371, 37] on div "Your Profile" at bounding box center [335, 21] width 91 height 42
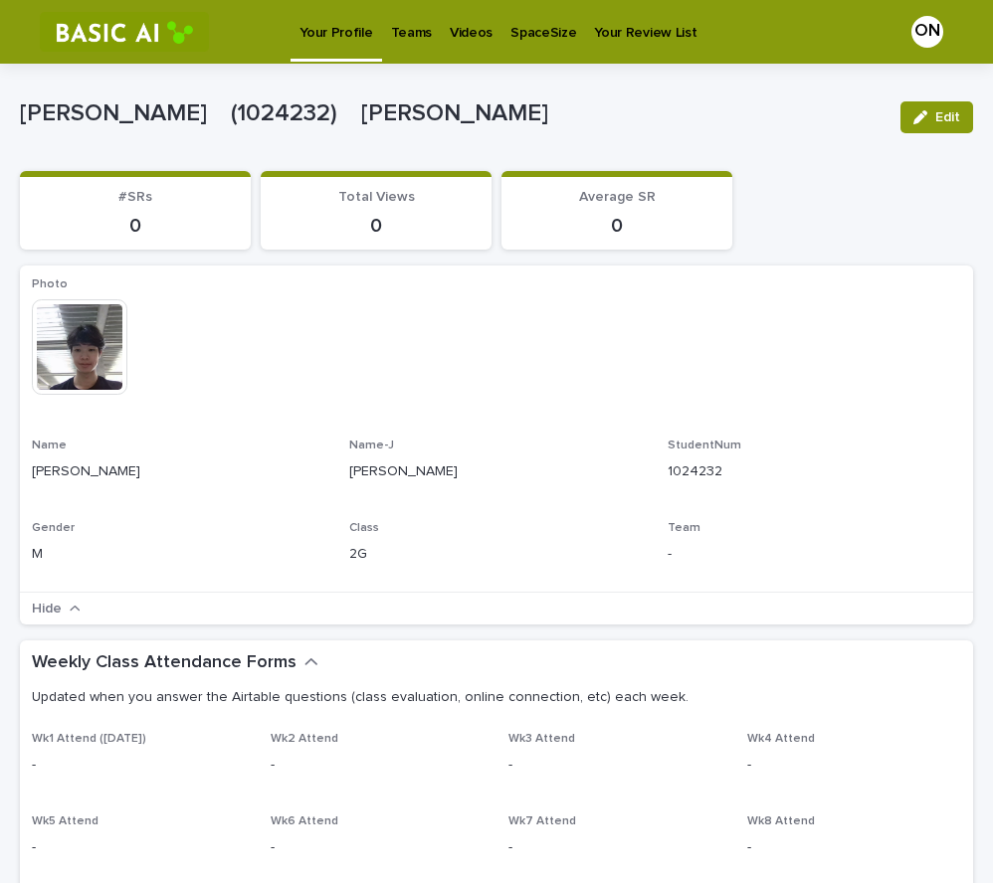
click at [458, 41] on p "Videos" at bounding box center [471, 21] width 43 height 42
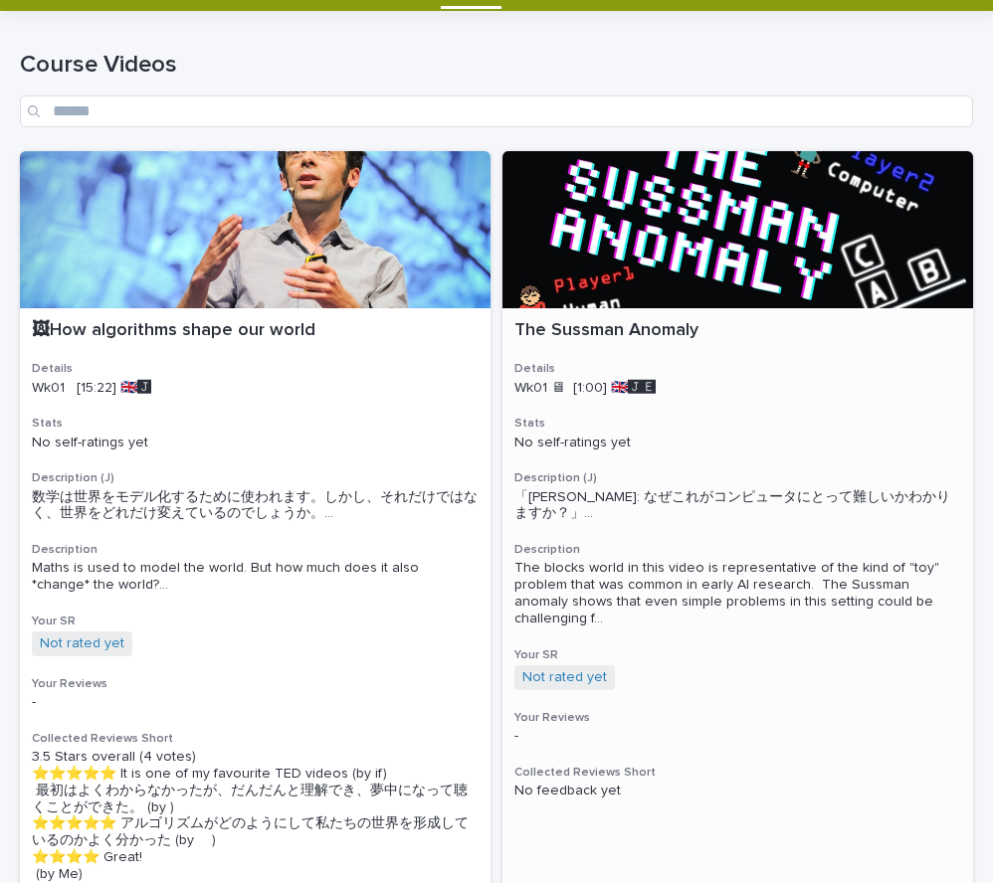
scroll to position [65, 0]
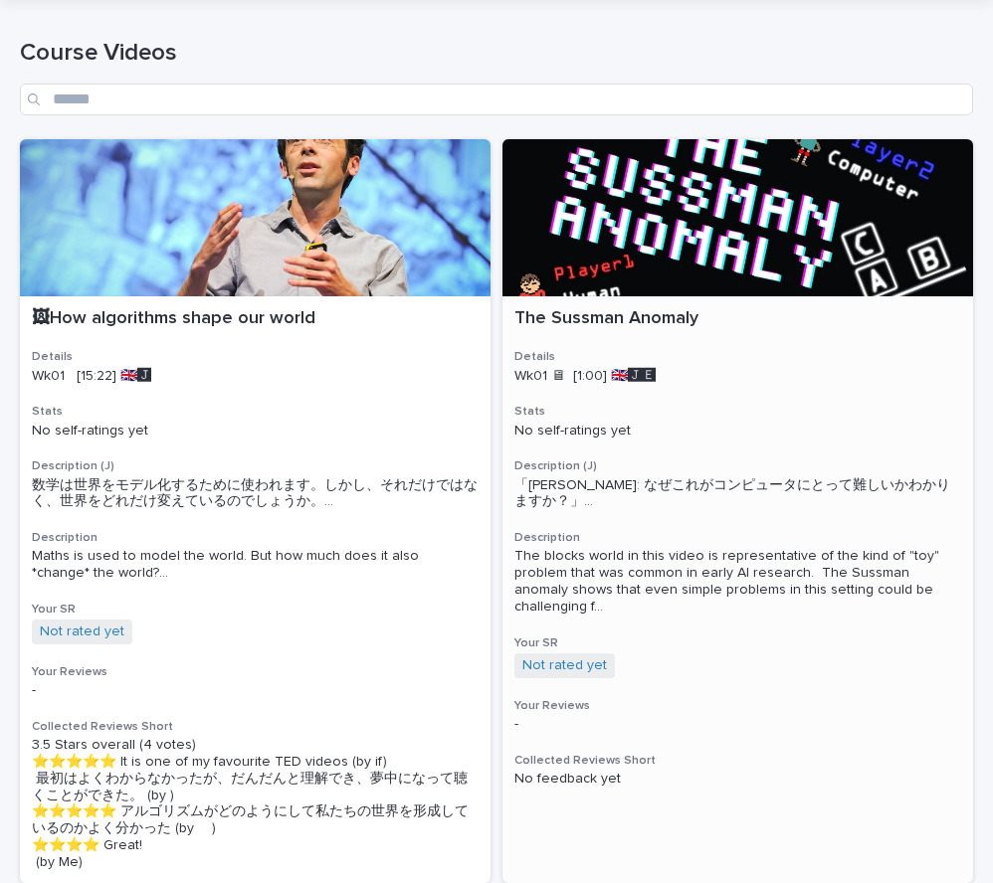
click at [766, 511] on span "「サスマン・アノマリー: なぜこれがコンピュータにとって難しいかわかりますか？」 ..." at bounding box center [737, 495] width 447 height 34
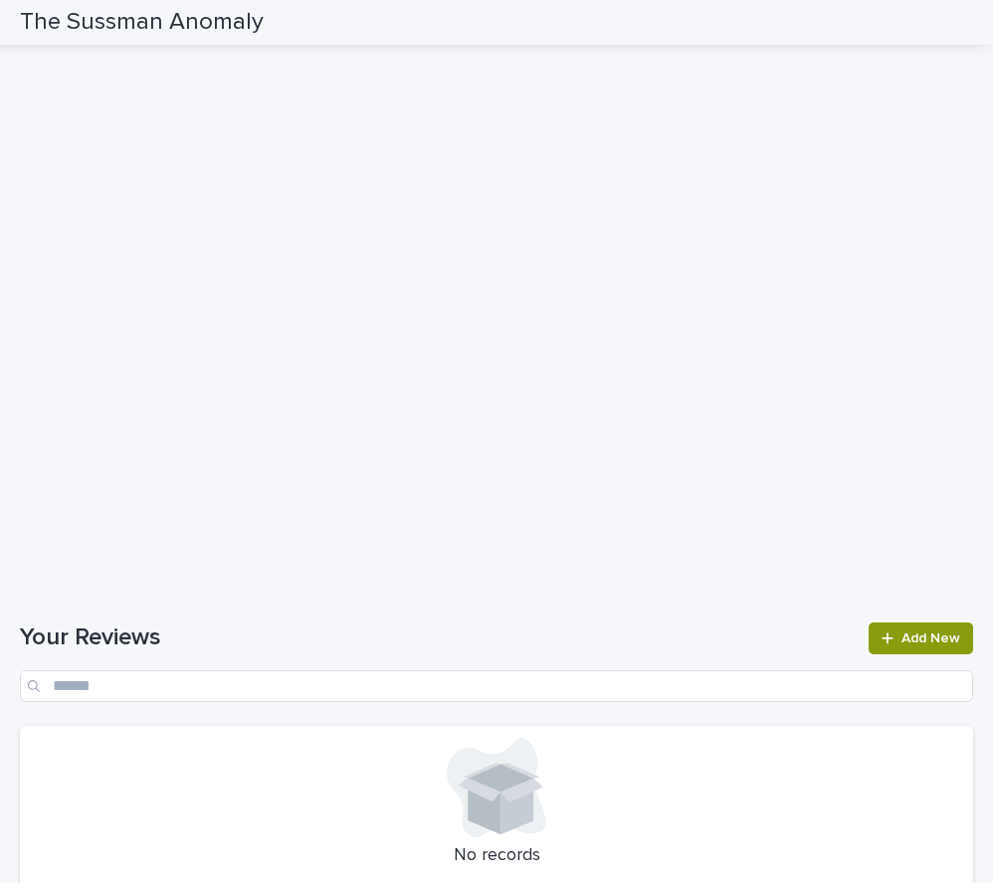
scroll to position [1429, 0]
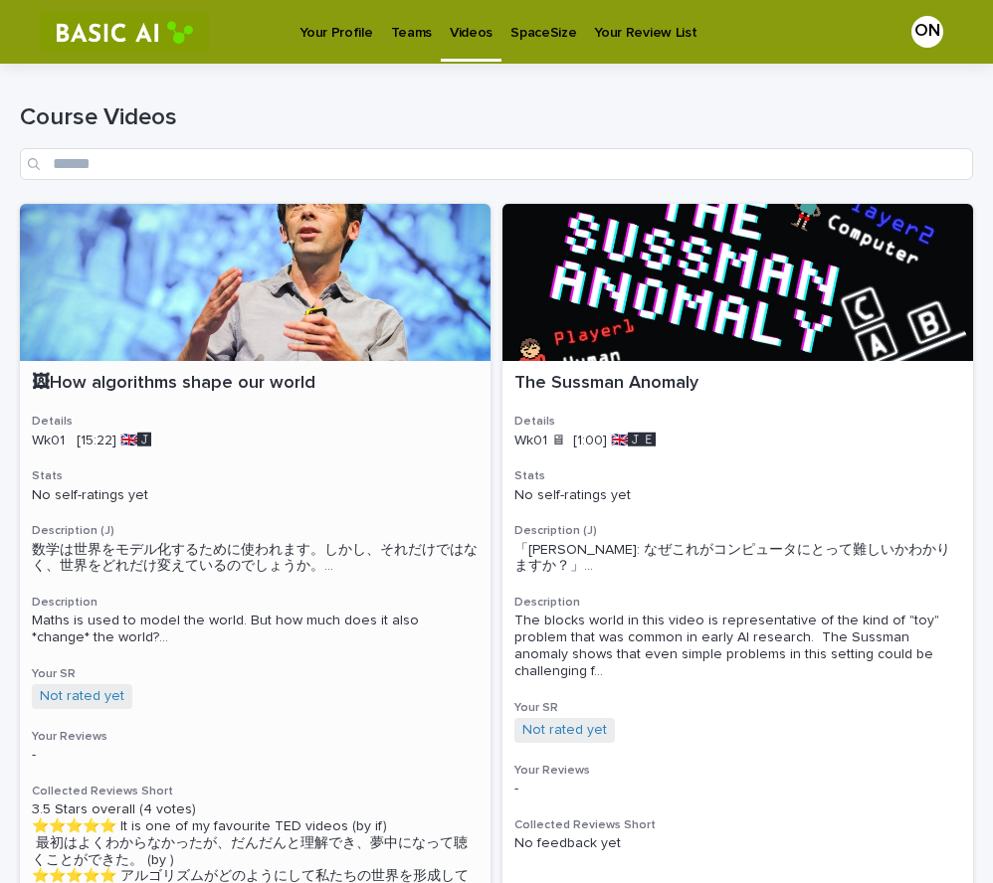
click at [335, 480] on h3 "Stats" at bounding box center [255, 477] width 447 height 16
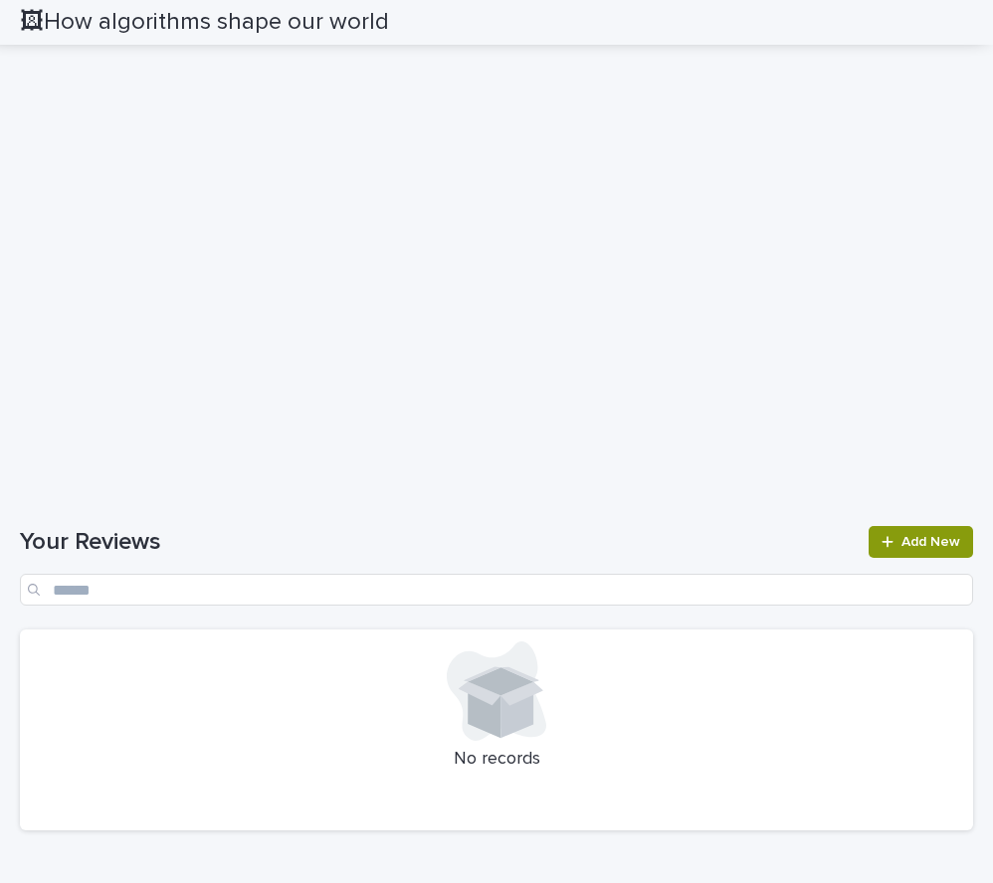
scroll to position [1618, 0]
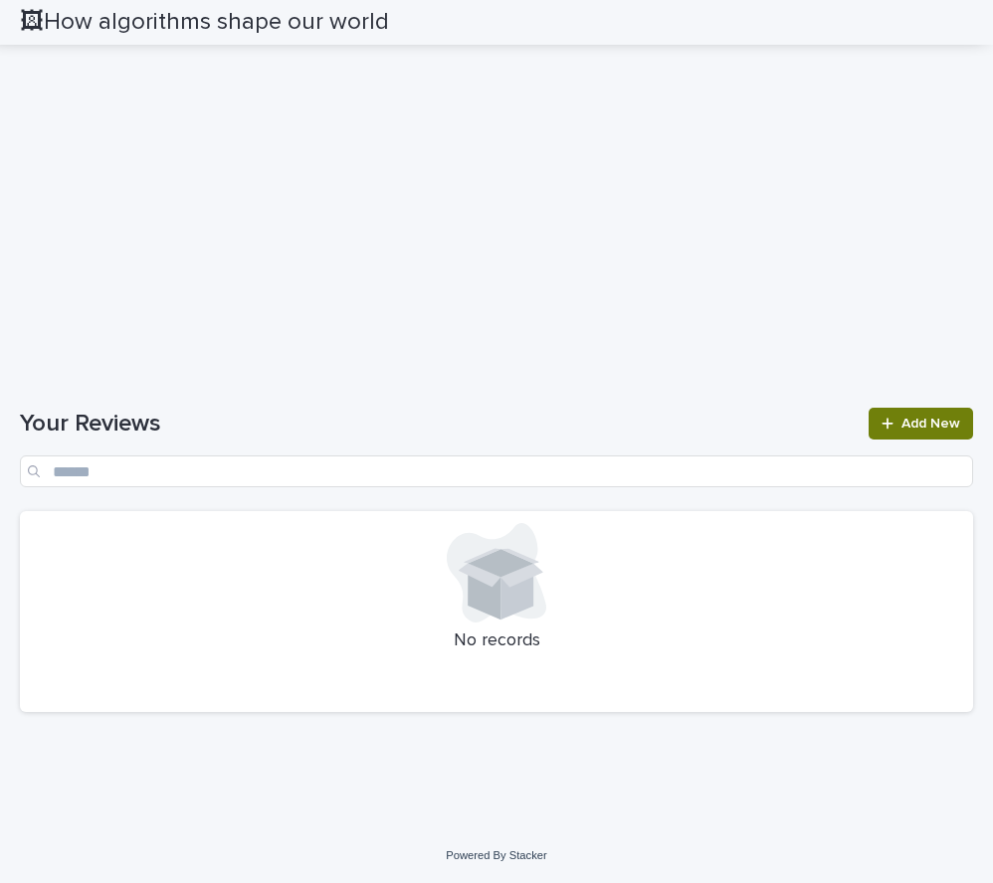
click at [941, 421] on span "Add New" at bounding box center [930, 424] width 59 height 14
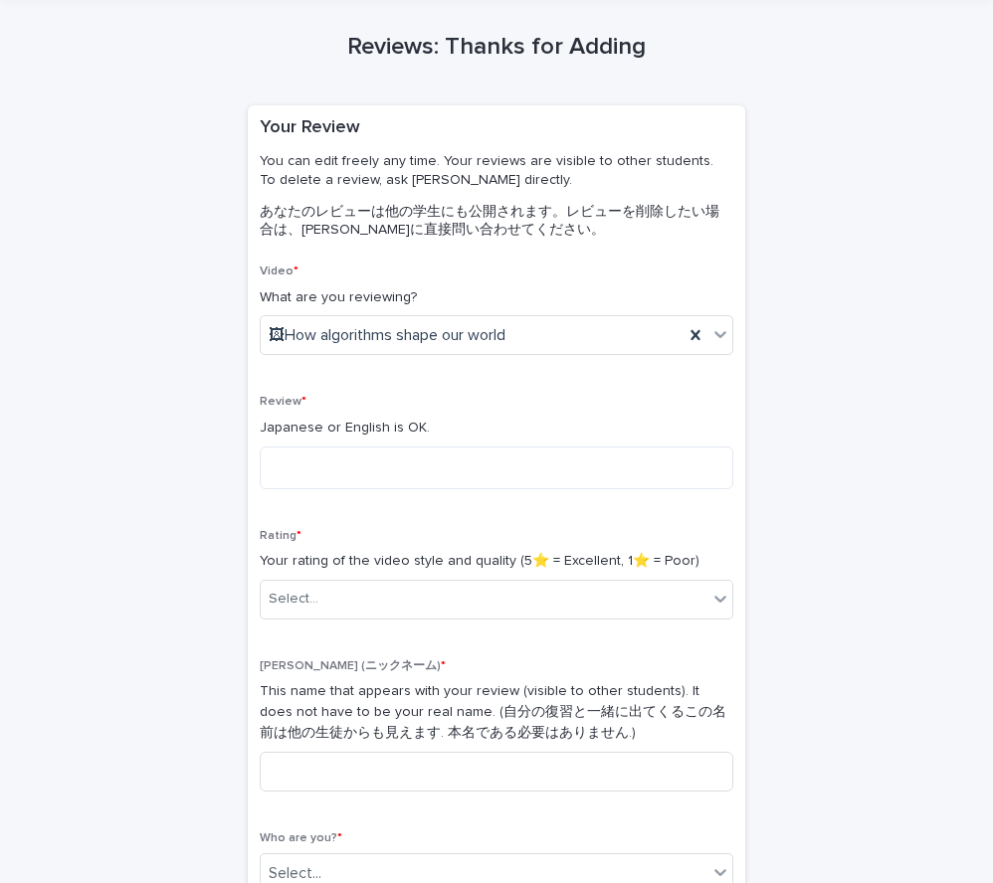
scroll to position [47, 0]
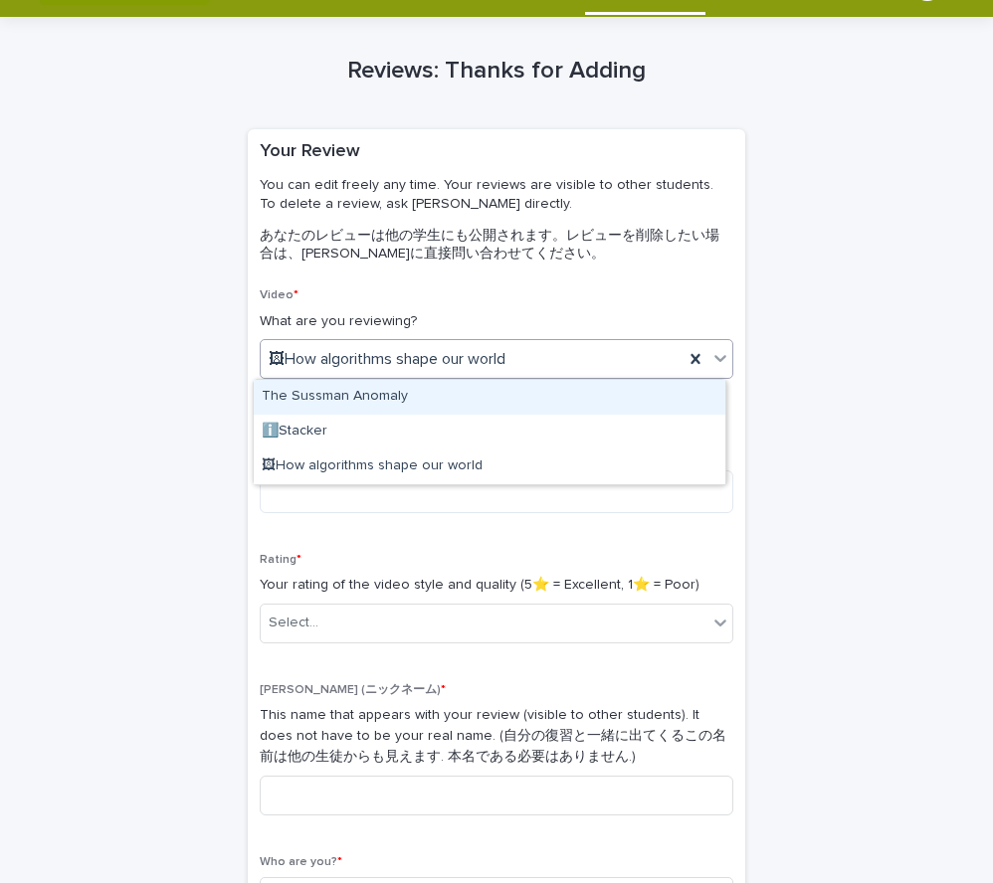
click at [709, 371] on div at bounding box center [720, 358] width 24 height 36
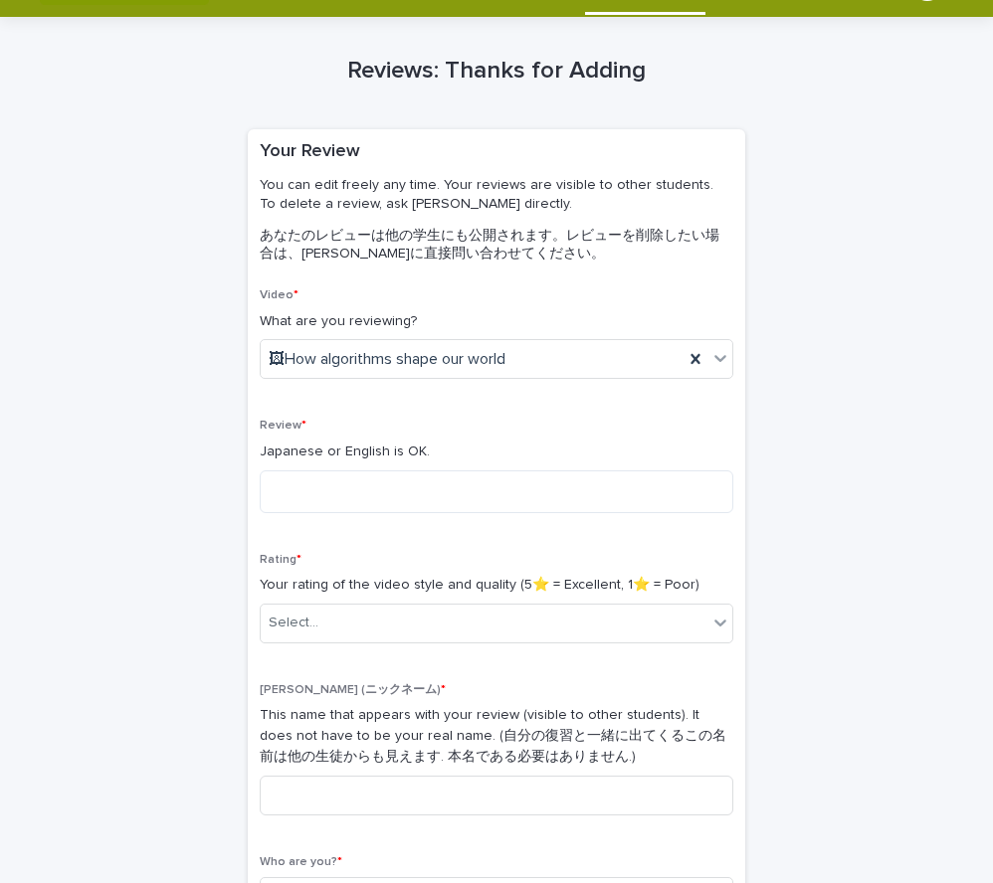
click at [407, 533] on div "Video * What are you reviewing? 🖼How algorithms shape our world Review * Japane…" at bounding box center [497, 610] width 474 height 645
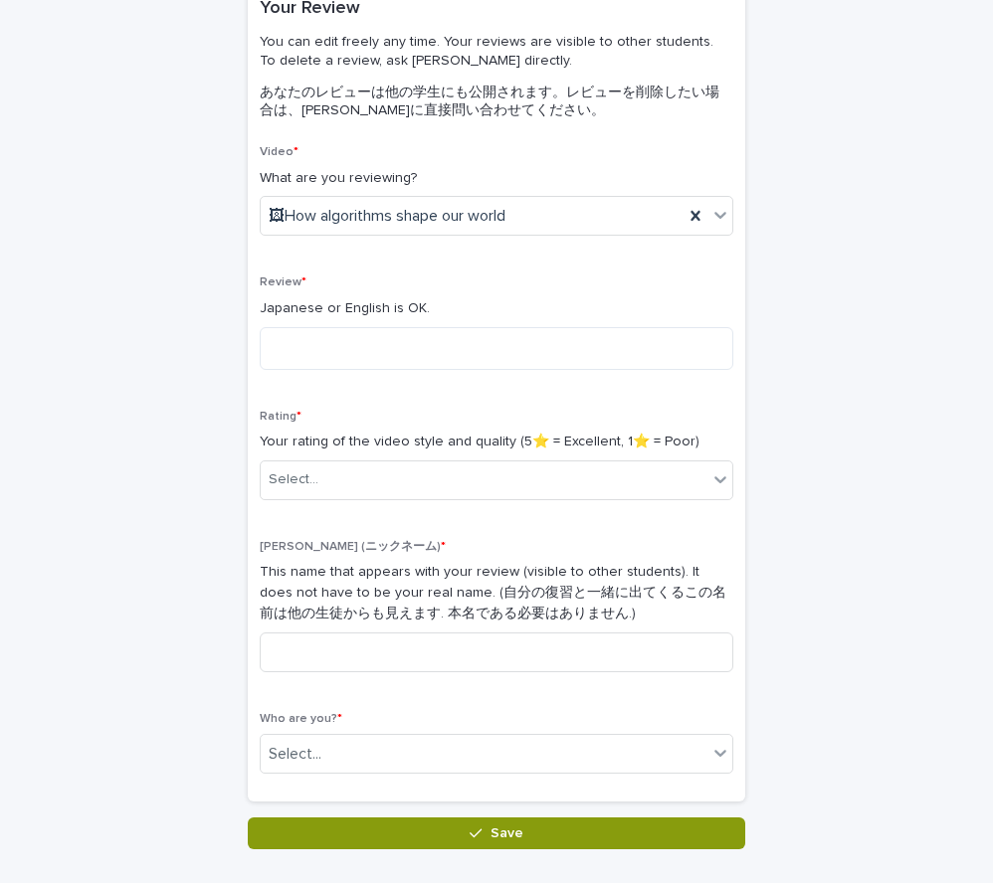
scroll to position [191, 0]
click at [712, 478] on icon at bounding box center [720, 479] width 20 height 20
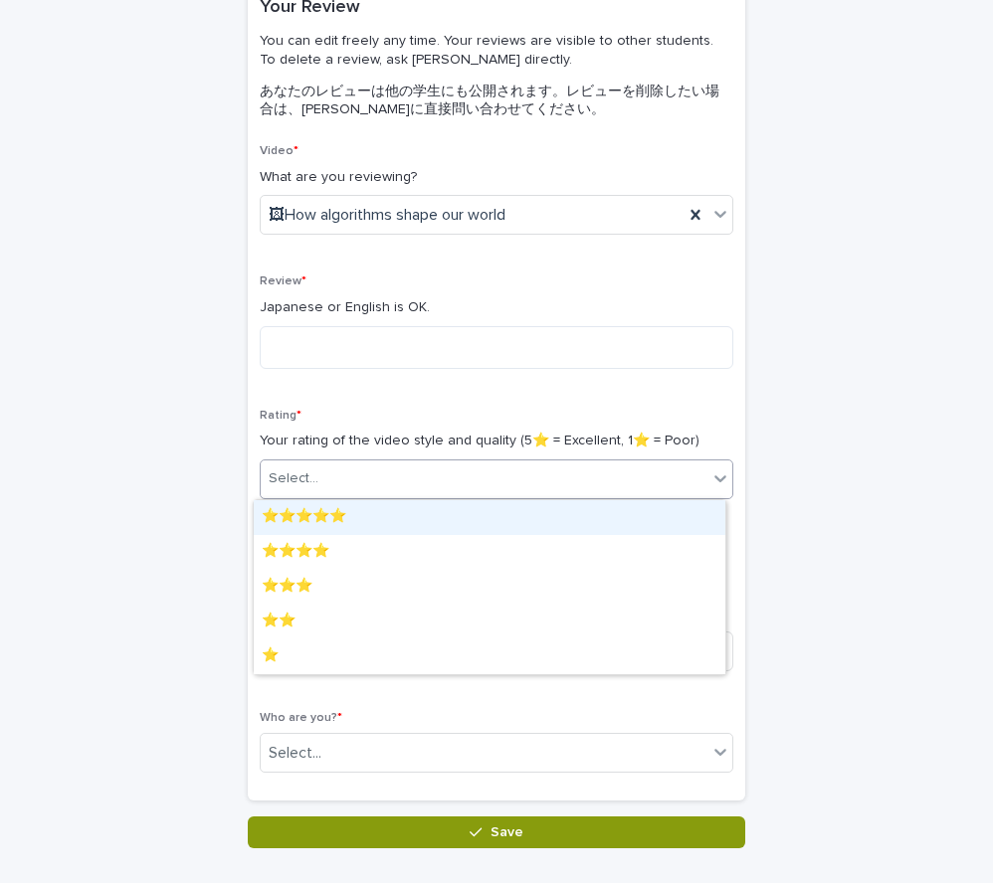
click at [575, 407] on div "Video * What are you reviewing? 🖼How algorithms shape our world Review * Japane…" at bounding box center [497, 466] width 474 height 645
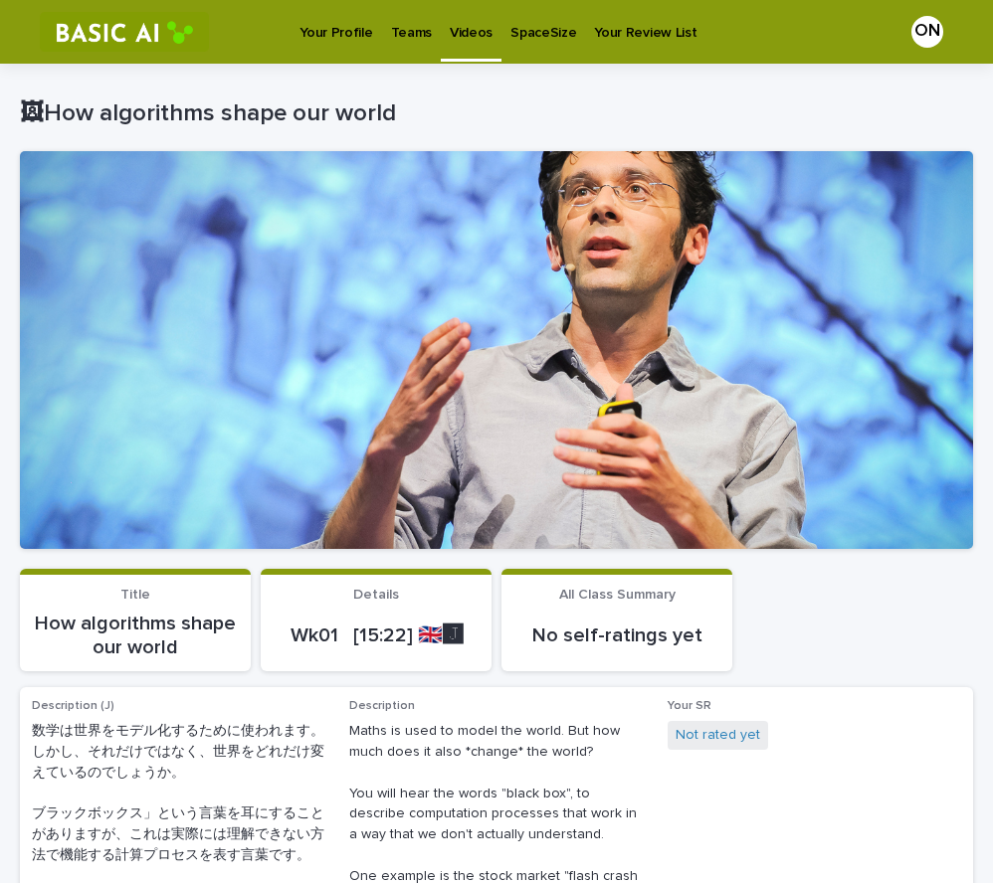
click at [400, 35] on p "Teams" at bounding box center [411, 21] width 41 height 42
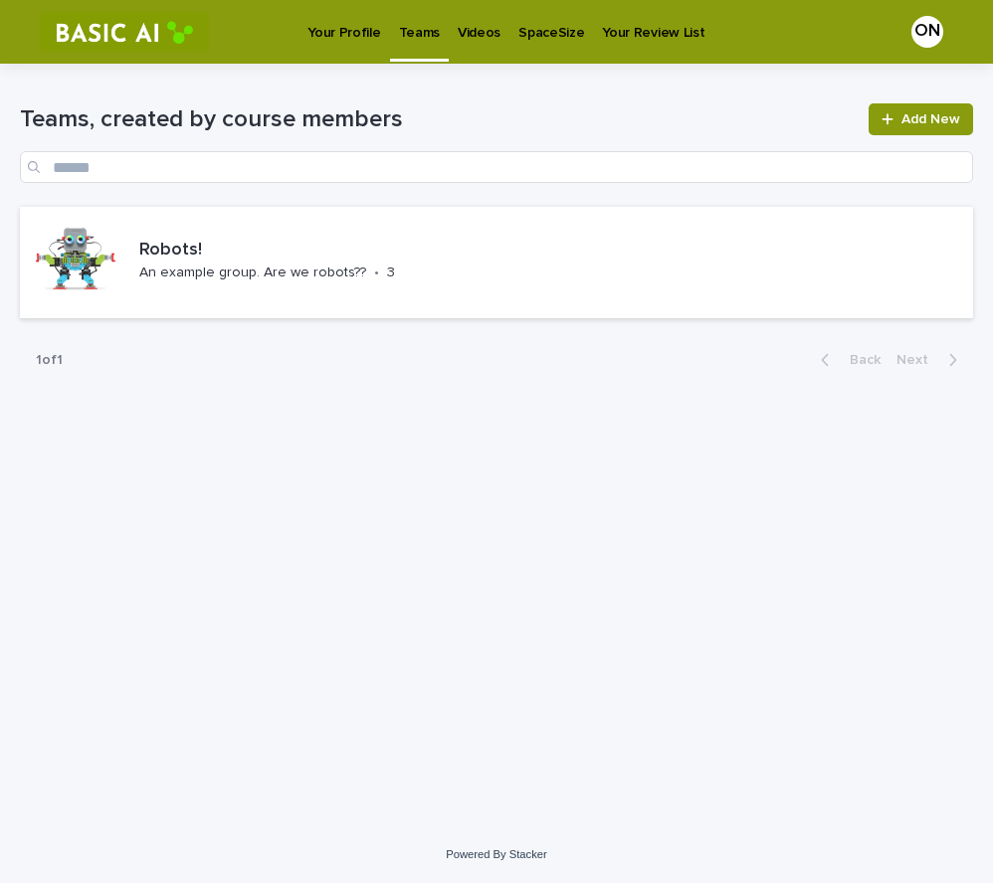
click at [473, 57] on link "Videos" at bounding box center [479, 31] width 61 height 62
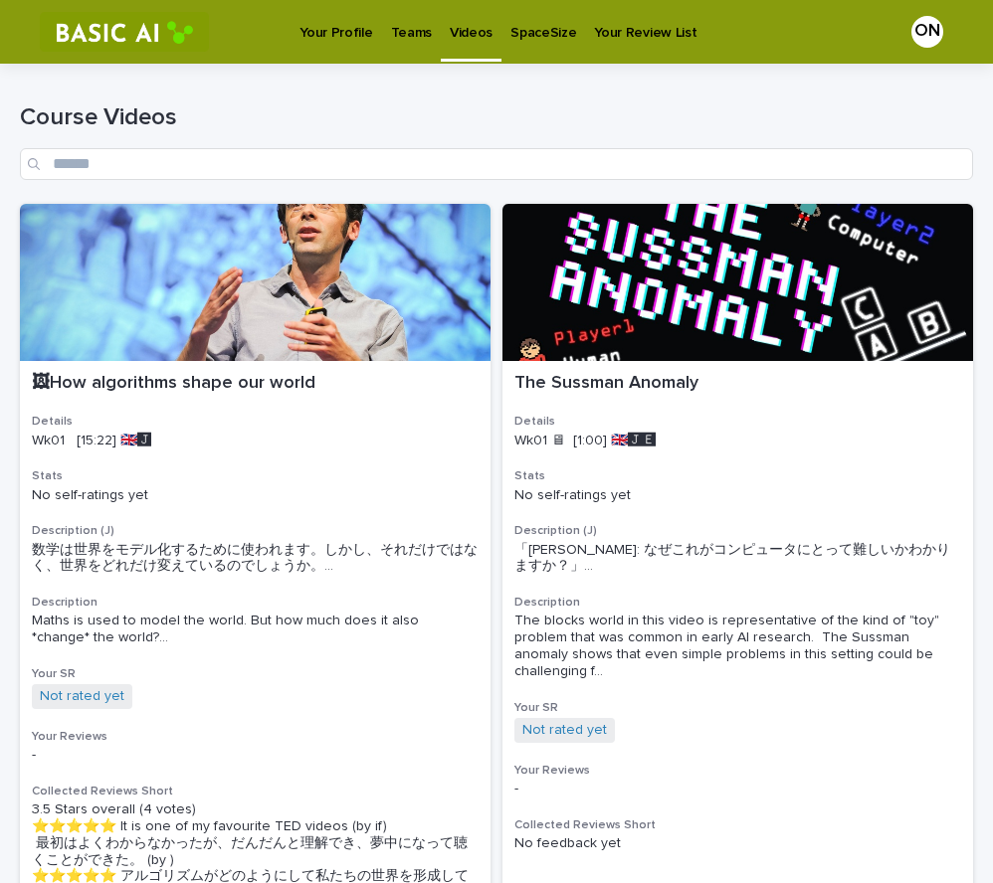
click at [539, 39] on p "SpaceSize" at bounding box center [543, 21] width 66 height 42
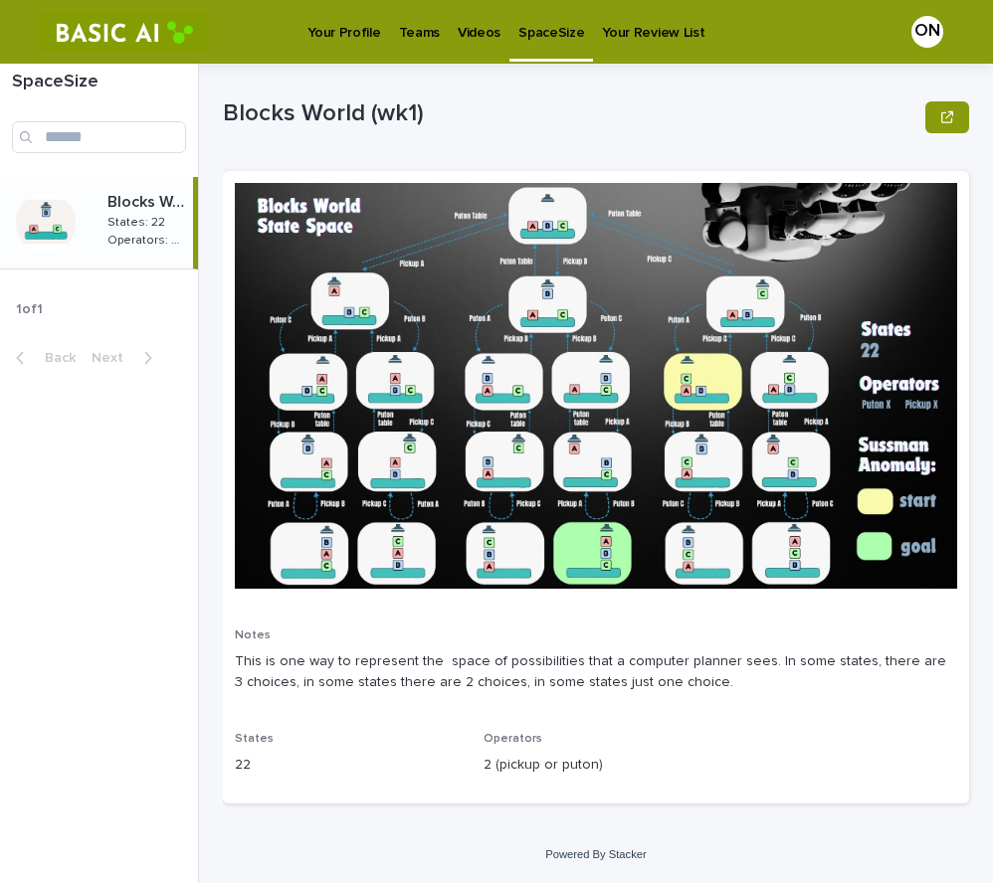
click at [644, 27] on p "Your Review List" at bounding box center [653, 21] width 102 height 42
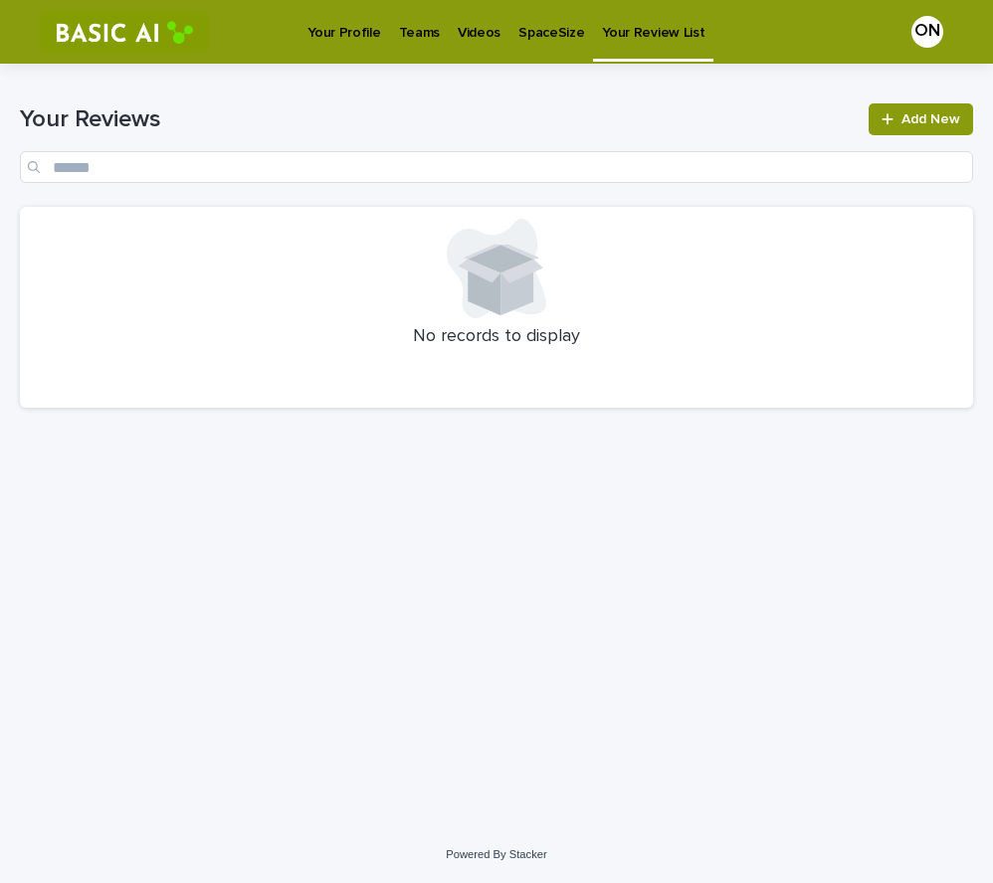
click at [560, 40] on p "SpaceSize" at bounding box center [551, 21] width 66 height 42
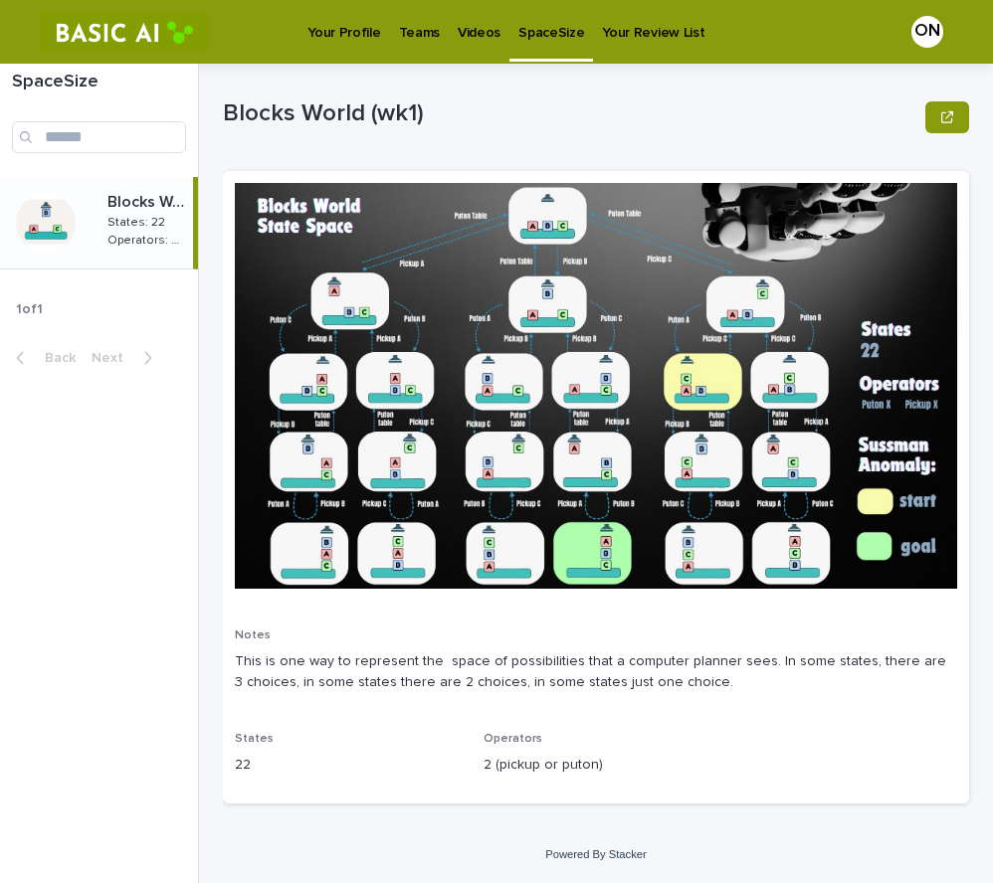
click at [691, 600] on div at bounding box center [596, 394] width 722 height 422
click at [526, 424] on img at bounding box center [596, 386] width 722 height 406
click at [369, 316] on img at bounding box center [596, 386] width 722 height 406
click at [756, 263] on img at bounding box center [596, 386] width 722 height 406
click at [755, 433] on img at bounding box center [596, 386] width 722 height 406
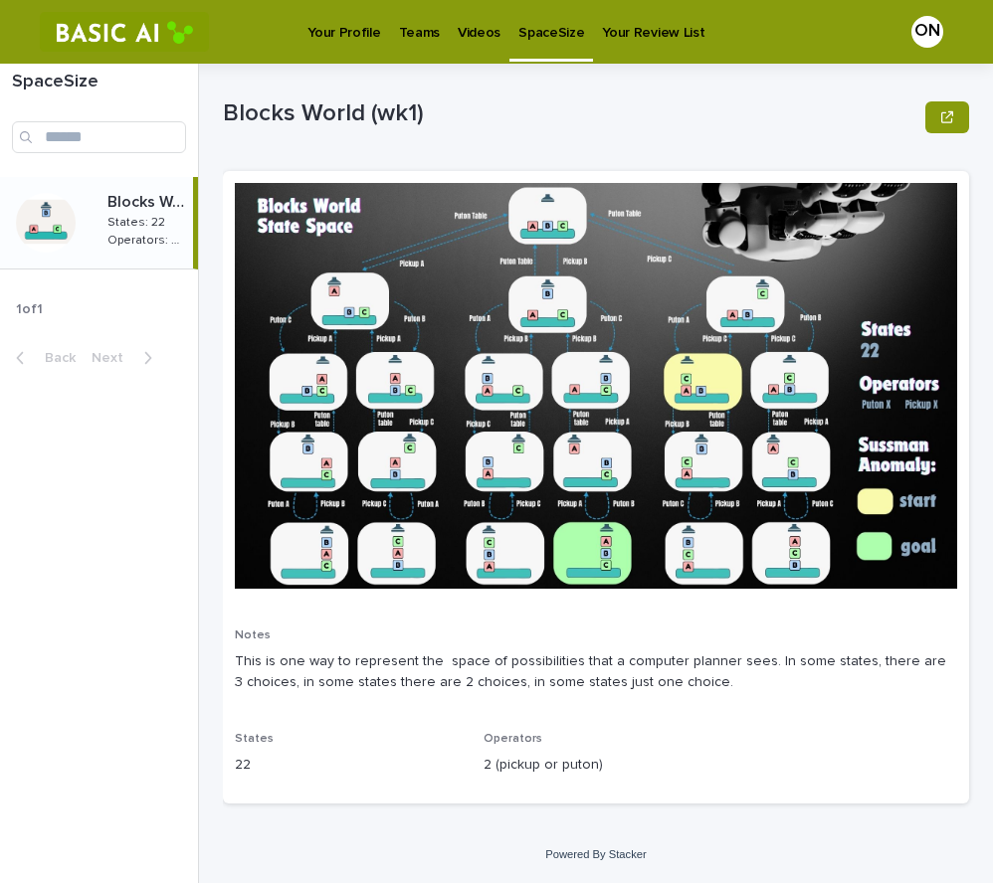
click at [550, 671] on p "This is one way to represent the space of possibilities that a computer planner…" at bounding box center [596, 673] width 722 height 42
drag, startPoint x: 439, startPoint y: 762, endPoint x: 643, endPoint y: 718, distance: 208.6
click at [481, 756] on div "Notes This is one way to represent the space of possibilities that a computer p…" at bounding box center [596, 487] width 722 height 609
click at [641, 719] on div "Notes This is one way to represent the space of possibilities that a computer p…" at bounding box center [596, 487] width 722 height 609
click at [112, 222] on p "States: 22" at bounding box center [138, 221] width 62 height 18
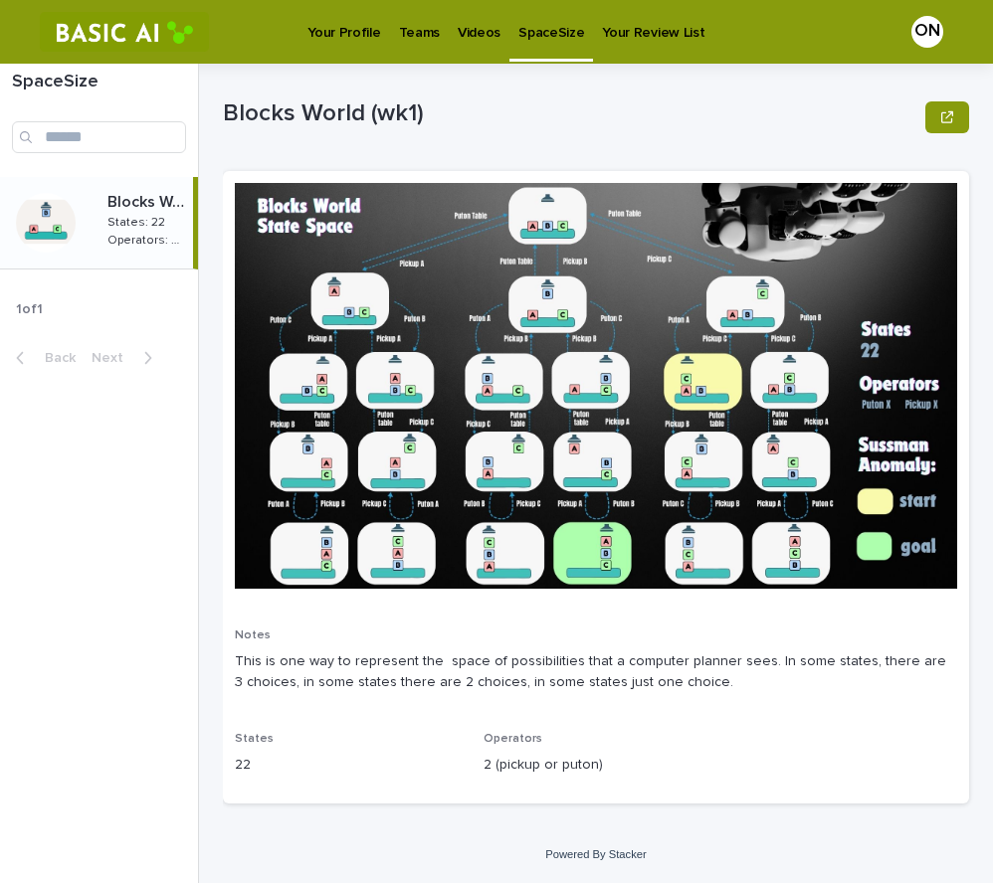
click at [133, 219] on p "States: 22" at bounding box center [138, 221] width 62 height 18
click at [469, 124] on p "Blocks World (wk1)" at bounding box center [570, 113] width 694 height 29
click at [528, 223] on img at bounding box center [596, 386] width 722 height 406
click at [139, 236] on p "Operators: 2 (pickup or puton)" at bounding box center [148, 239] width 82 height 18
click at [458, 48] on link "Videos" at bounding box center [479, 31] width 61 height 62
